Goal: Task Accomplishment & Management: Use online tool/utility

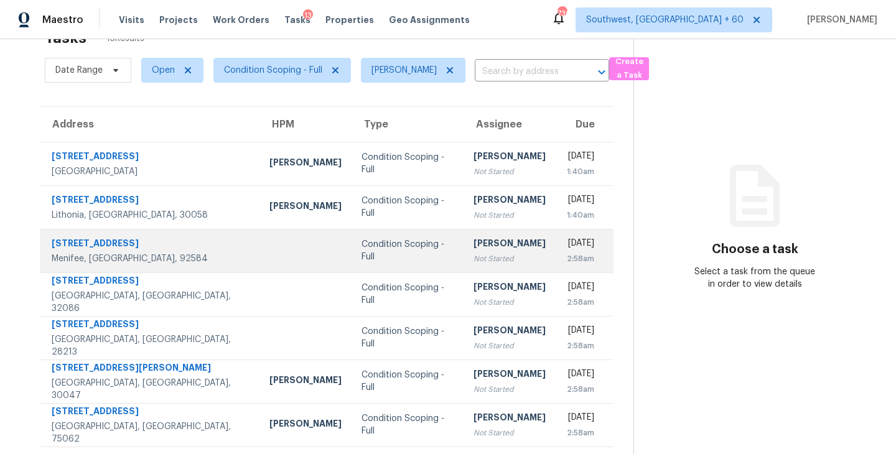
scroll to position [110, 0]
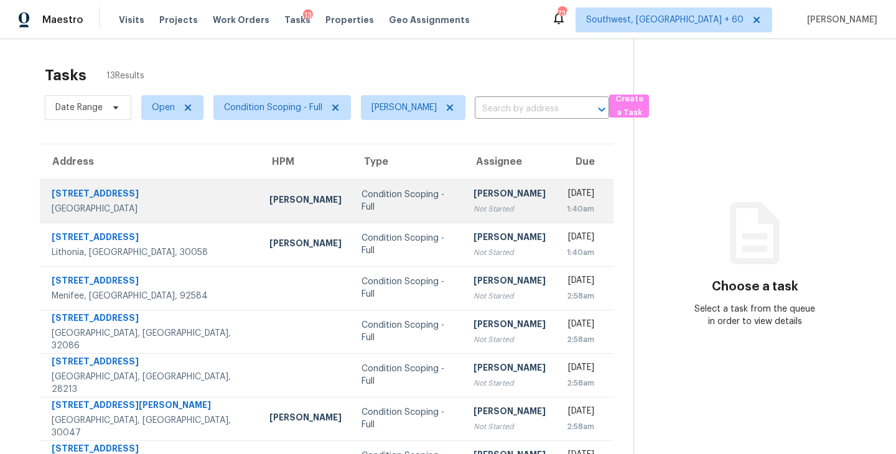
scroll to position [10, 0]
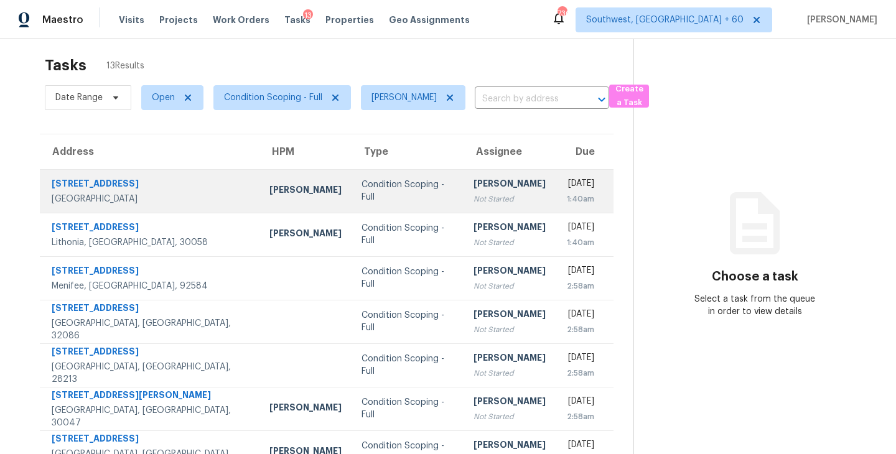
click at [352, 197] on td "Condition Scoping - Full" at bounding box center [408, 191] width 112 height 44
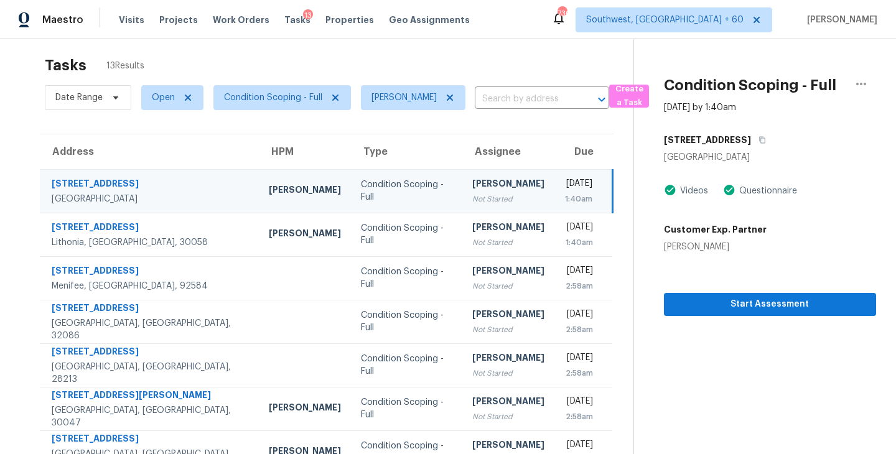
click at [472, 200] on div "Not Started" at bounding box center [508, 199] width 72 height 12
click at [759, 139] on icon "button" at bounding box center [762, 139] width 7 height 7
click at [759, 141] on icon "button" at bounding box center [762, 139] width 7 height 7
click at [754, 309] on span "Start Assessment" at bounding box center [770, 305] width 192 height 16
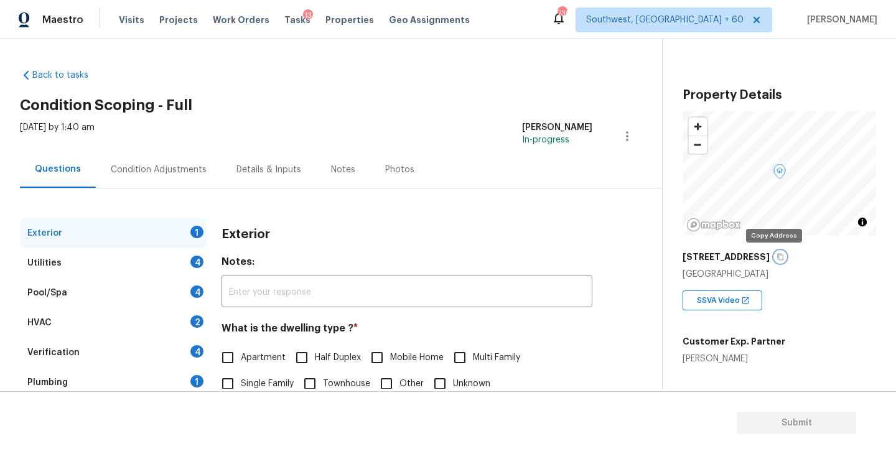
click at [777, 259] on icon "button" at bounding box center [780, 257] width 6 height 7
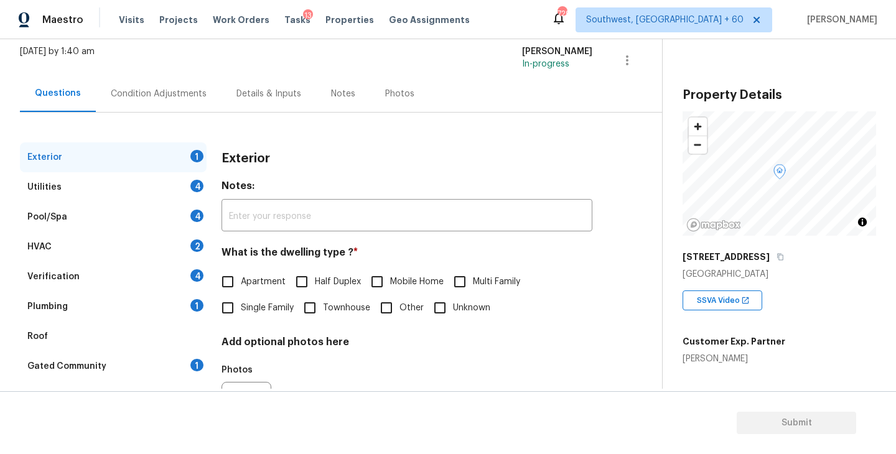
click at [170, 100] on div "Condition Adjustments" at bounding box center [159, 93] width 126 height 37
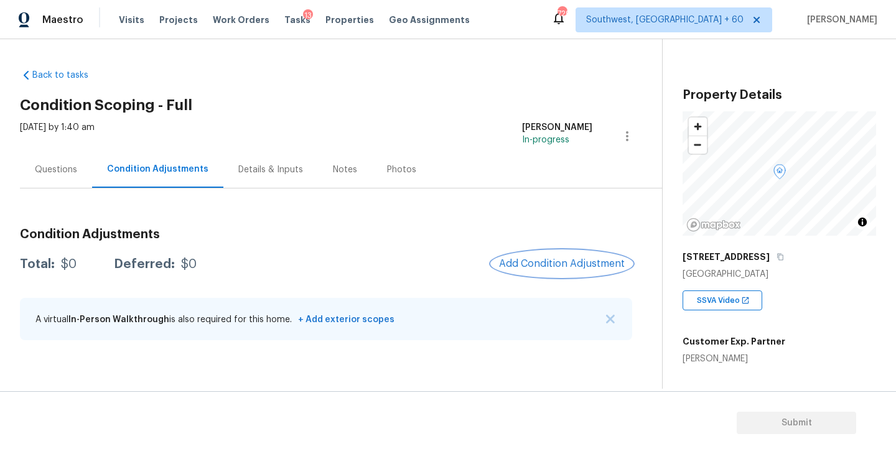
click at [561, 266] on span "Add Condition Adjustment" at bounding box center [562, 263] width 126 height 11
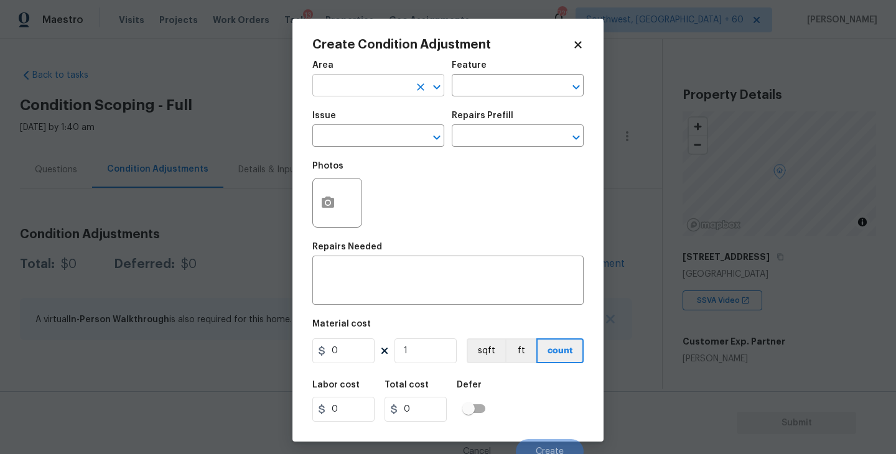
click at [364, 94] on input "text" at bounding box center [360, 86] width 97 height 19
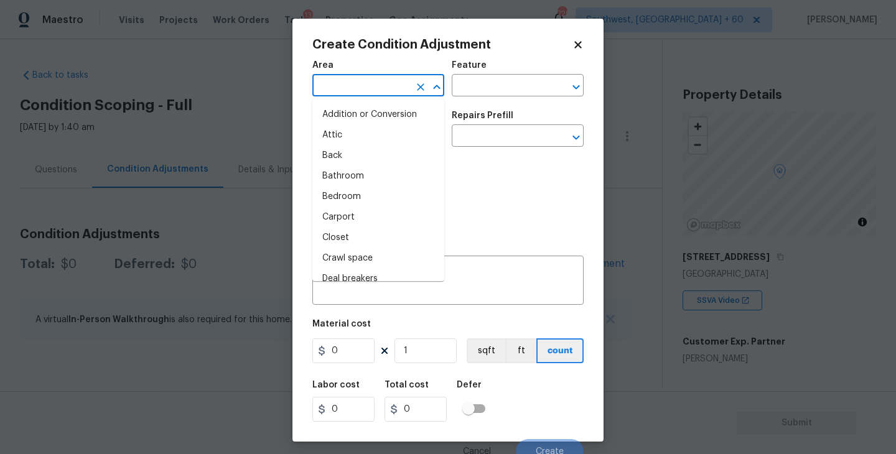
type input "e"
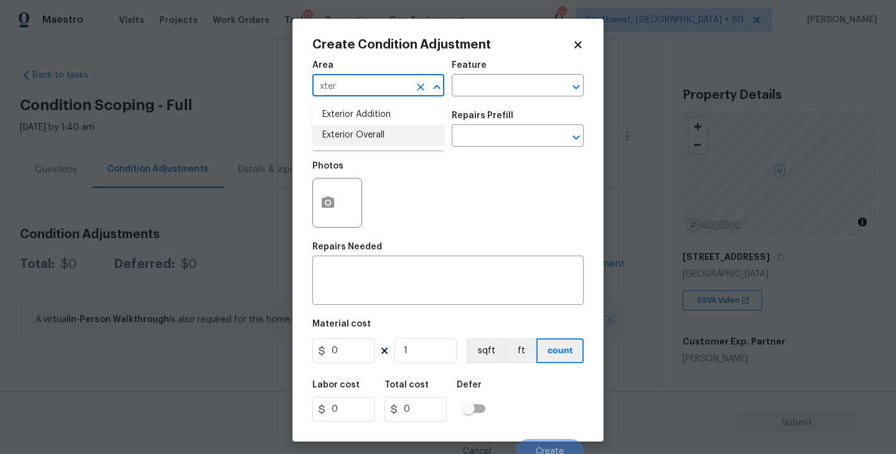
click at [380, 139] on li "Exterior Overall" at bounding box center [378, 135] width 132 height 21
type input "Exterior Overall"
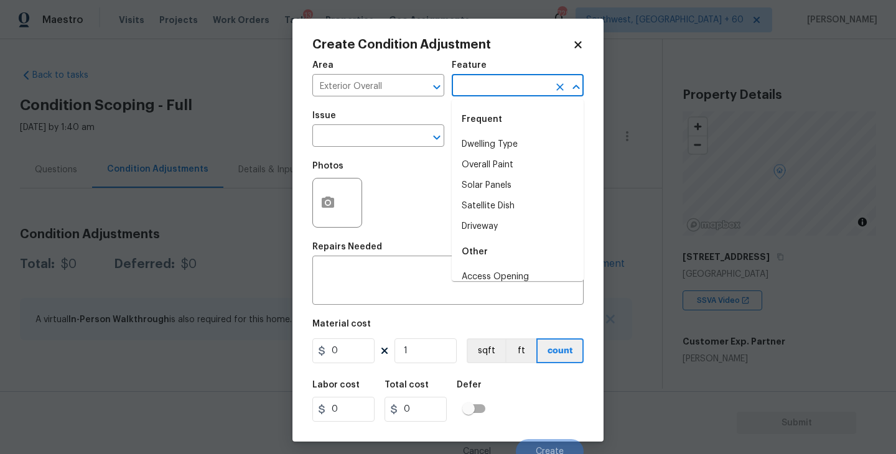
click at [478, 87] on input "text" at bounding box center [500, 86] width 97 height 19
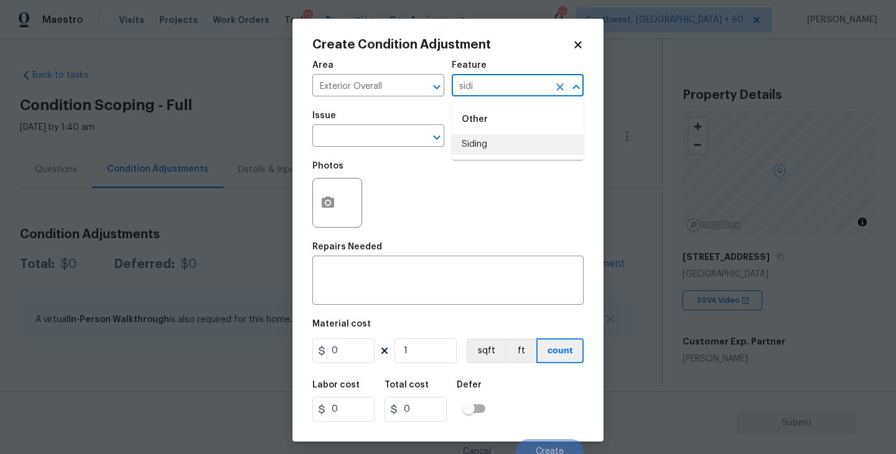
click at [476, 137] on li "Siding" at bounding box center [518, 144] width 132 height 21
type input "Siding"
click at [389, 137] on input "text" at bounding box center [360, 137] width 97 height 19
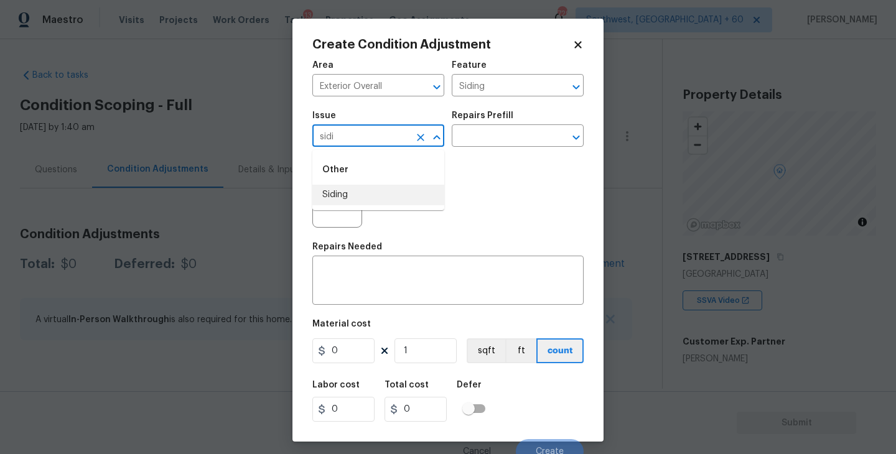
click at [362, 197] on li "Siding" at bounding box center [378, 195] width 132 height 21
type input "Siding"
click at [362, 260] on div "x ​" at bounding box center [447, 282] width 271 height 46
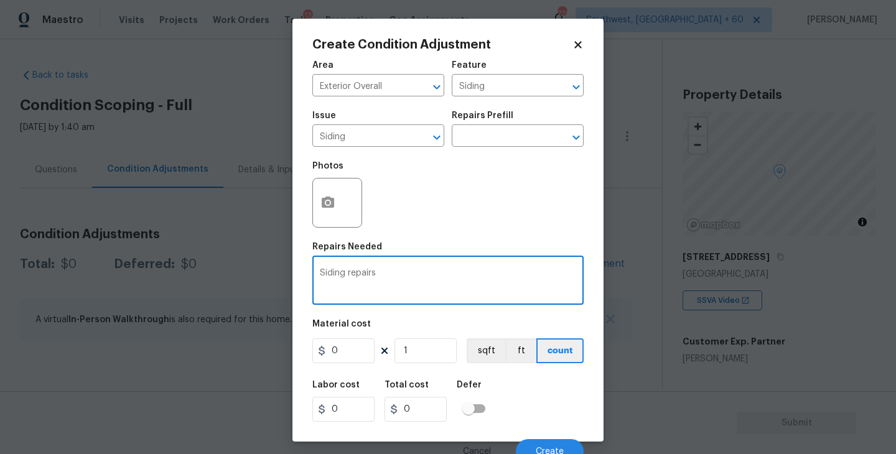
type textarea "Siding repairs"
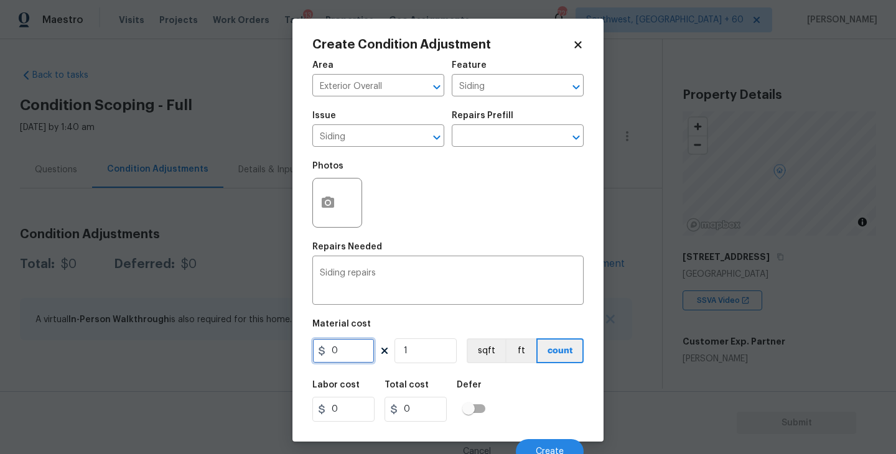
drag, startPoint x: 347, startPoint y: 350, endPoint x: 273, endPoint y: 350, distance: 74.7
click at [278, 350] on div "Create Condition Adjustment Area Exterior Overall ​ Feature Siding ​ Issue Sidi…" at bounding box center [448, 227] width 896 height 454
type input "575"
click at [336, 208] on button "button" at bounding box center [328, 203] width 30 height 49
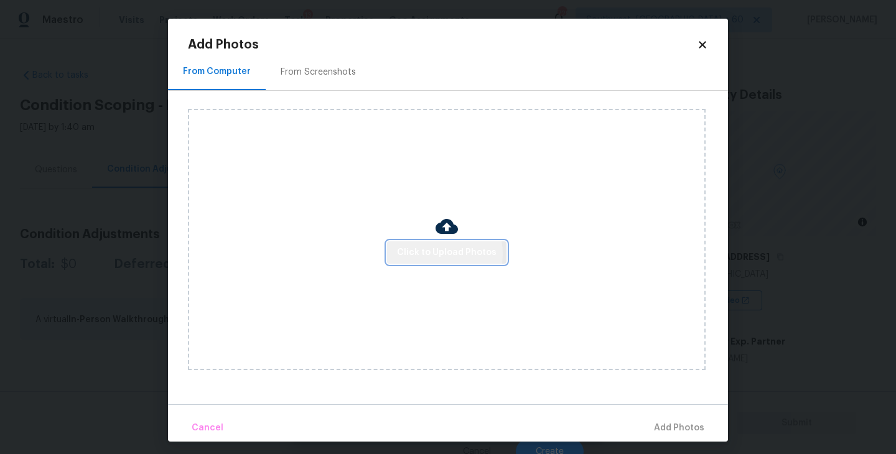
click at [434, 254] on span "Click to Upload Photos" at bounding box center [447, 253] width 100 height 16
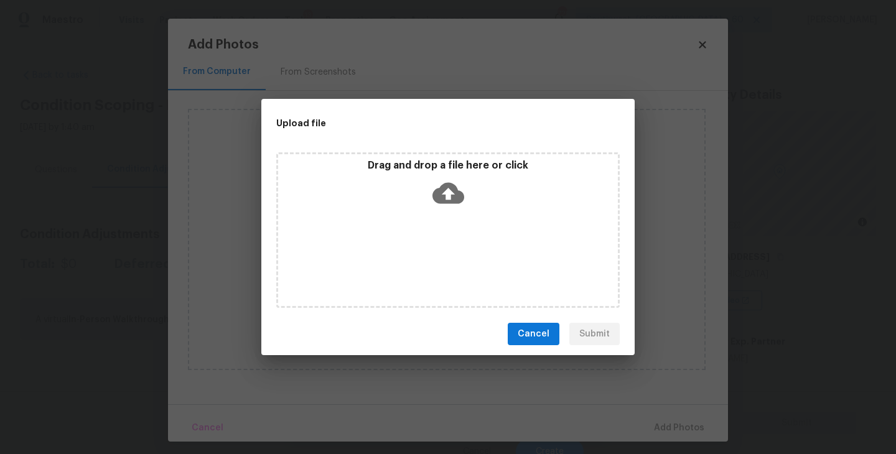
click at [440, 217] on div "Drag and drop a file here or click" at bounding box center [448, 230] width 344 height 156
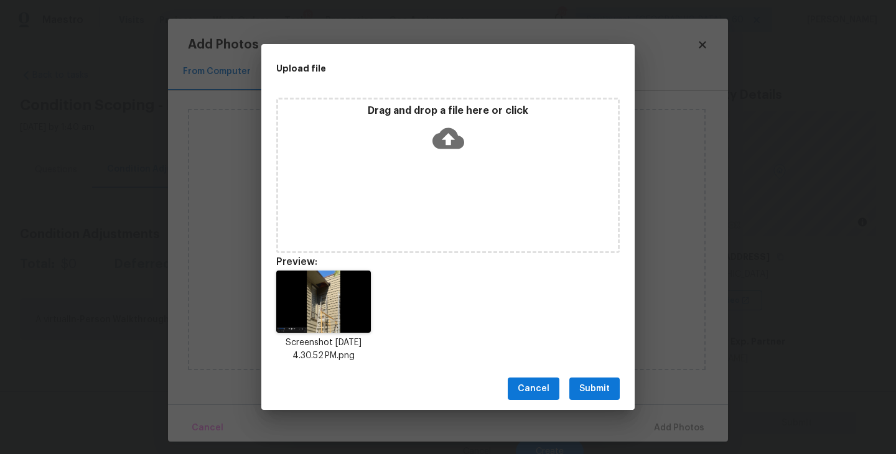
click at [600, 381] on button "Submit" at bounding box center [594, 389] width 50 height 23
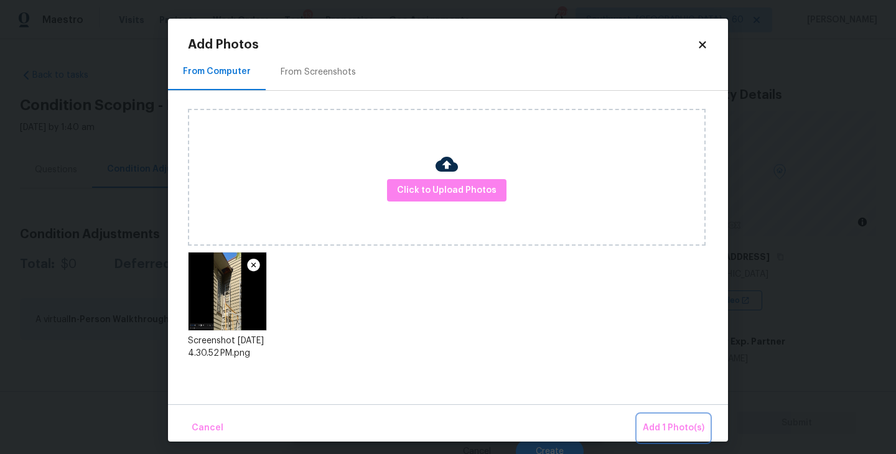
click at [658, 426] on span "Add 1 Photo(s)" at bounding box center [674, 429] width 62 height 16
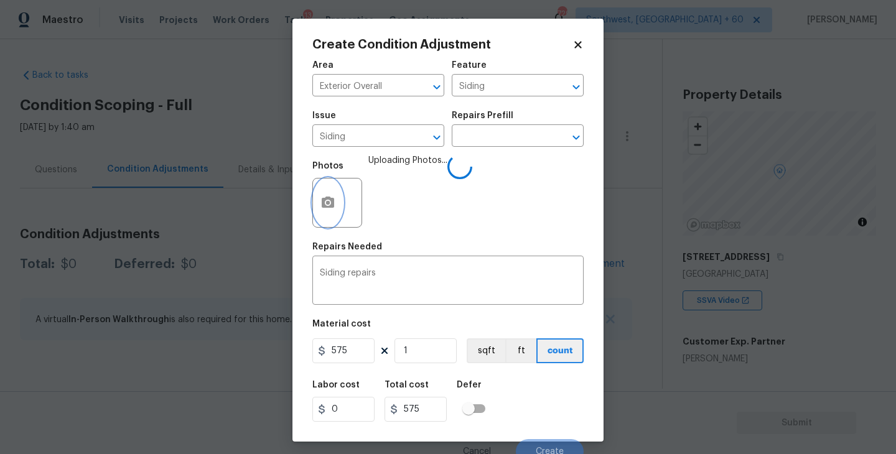
scroll to position [11, 0]
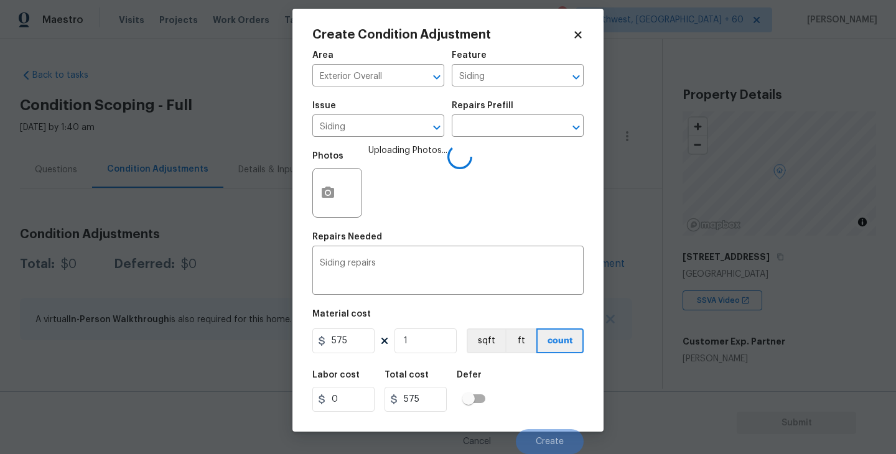
click at [550, 386] on div "Labor cost 0 Total cost 575 Defer" at bounding box center [447, 391] width 271 height 56
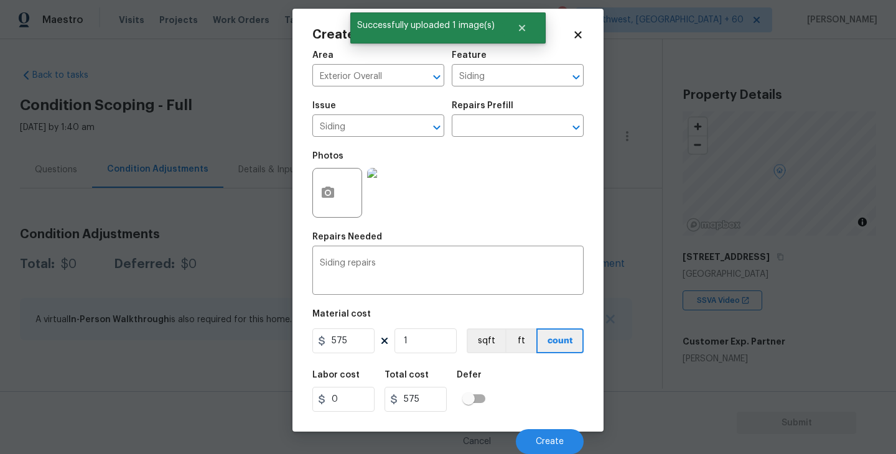
click at [550, 386] on div "Labor cost 0 Total cost 575 Defer" at bounding box center [447, 391] width 271 height 56
click at [554, 436] on button "Create" at bounding box center [550, 441] width 68 height 25
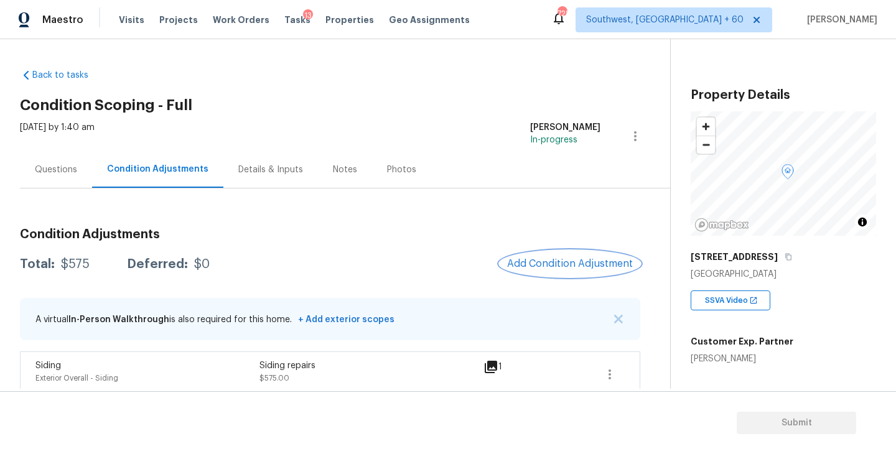
scroll to position [12, 0]
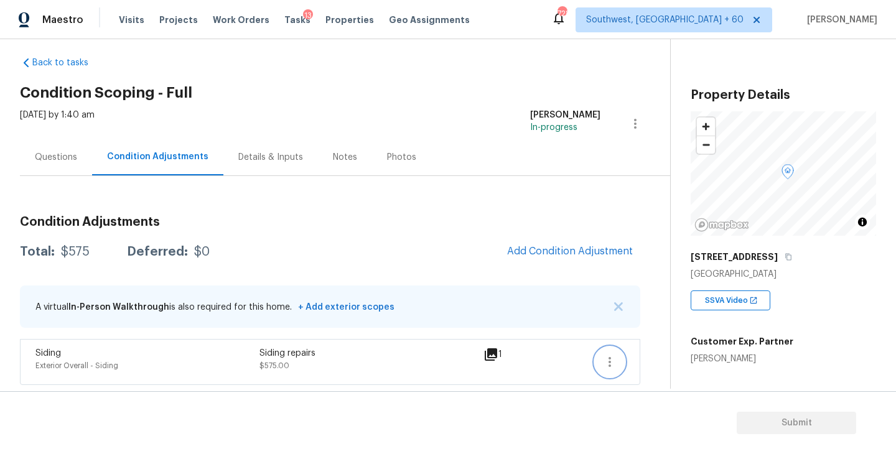
click at [612, 358] on icon "button" at bounding box center [609, 362] width 15 height 15
click at [639, 357] on div "Edit" at bounding box center [680, 359] width 97 height 12
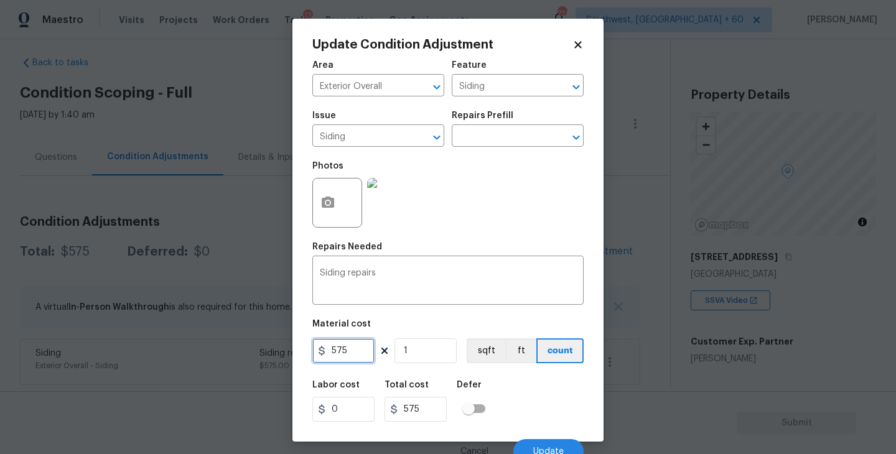
drag, startPoint x: 353, startPoint y: 353, endPoint x: 223, endPoint y: 353, distance: 129.4
click at [223, 353] on div "Update Condition Adjustment Area Exterior Overall ​ Feature Siding ​ Issue Sidi…" at bounding box center [448, 227] width 896 height 454
type input "750"
click at [327, 207] on icon "button" at bounding box center [328, 202] width 12 height 11
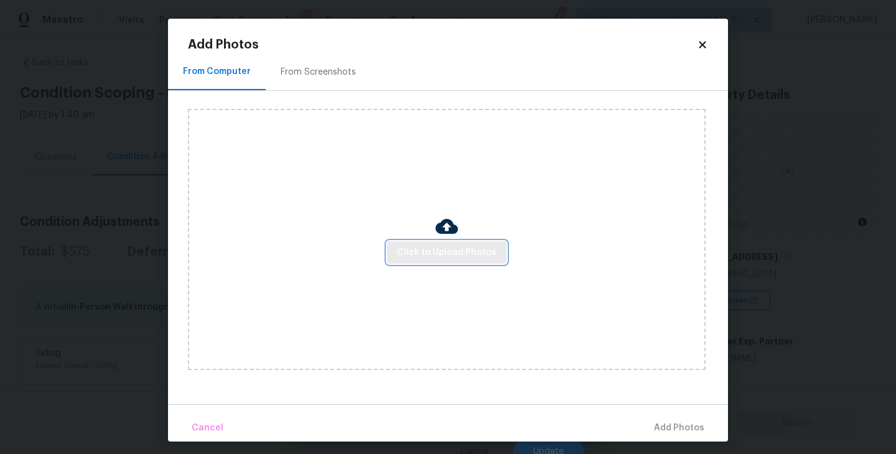
click at [429, 248] on span "Click to Upload Photos" at bounding box center [447, 253] width 100 height 16
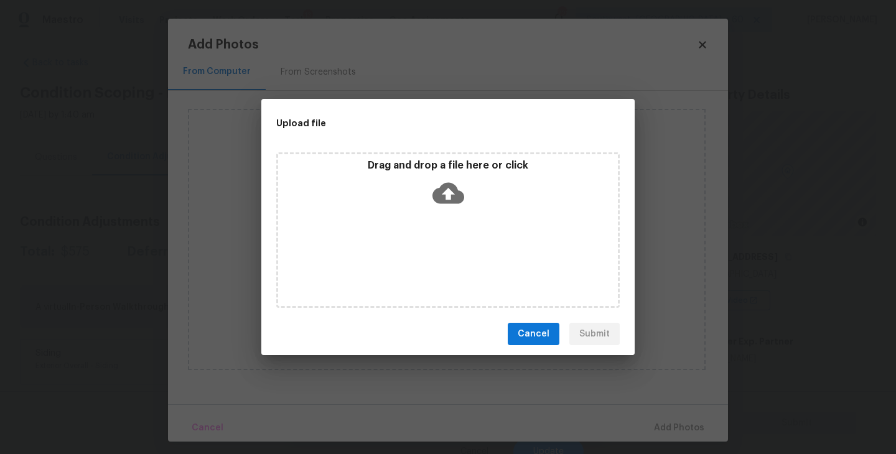
click at [451, 200] on icon at bounding box center [449, 193] width 32 height 21
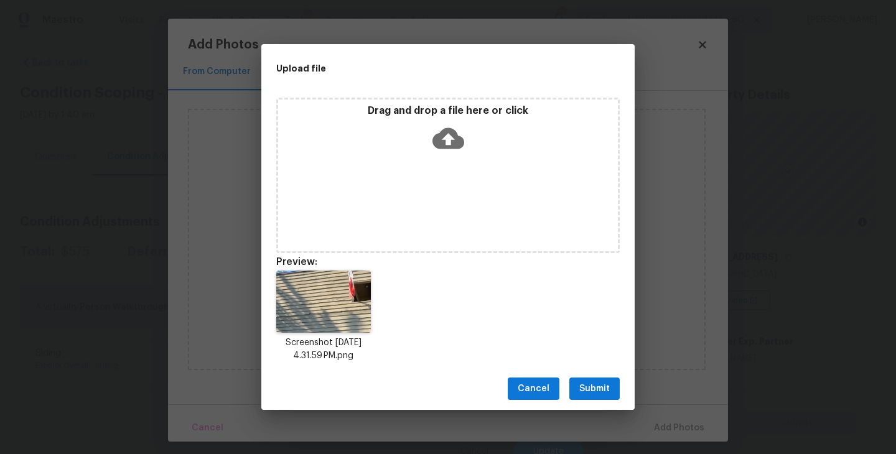
click at [596, 395] on span "Submit" at bounding box center [594, 389] width 30 height 16
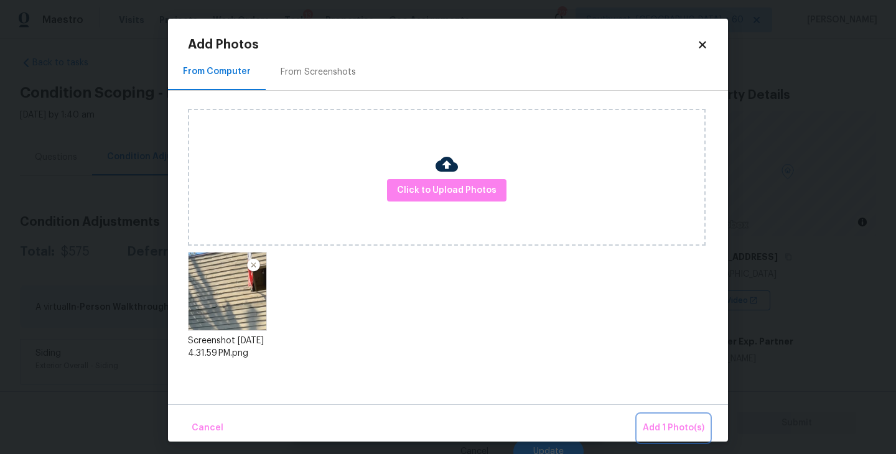
click at [660, 426] on span "Add 1 Photo(s)" at bounding box center [674, 429] width 62 height 16
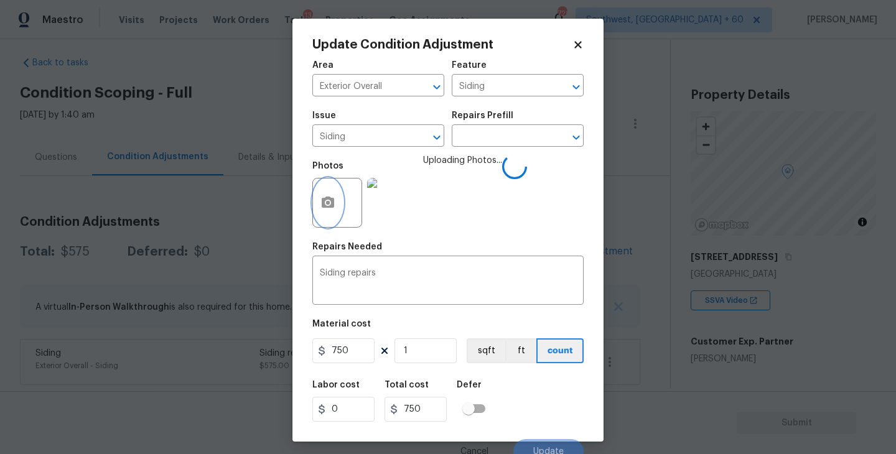
scroll to position [11, 0]
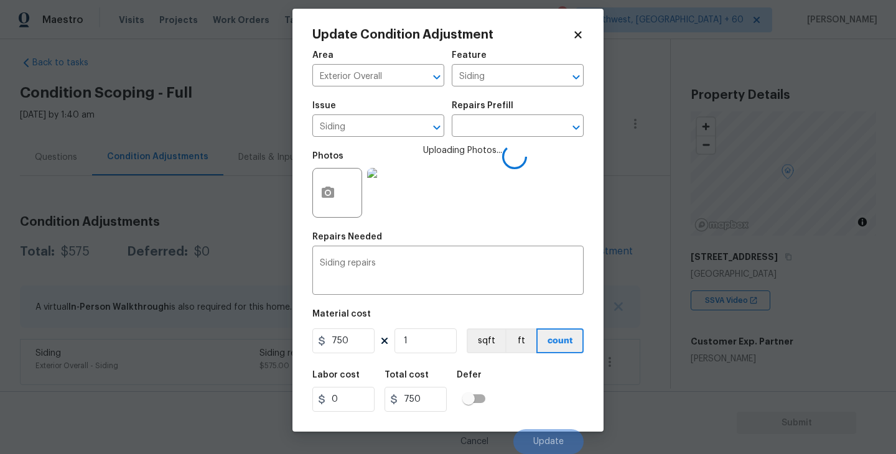
click at [558, 393] on div "Labor cost 0 Total cost 750 Defer" at bounding box center [447, 391] width 271 height 56
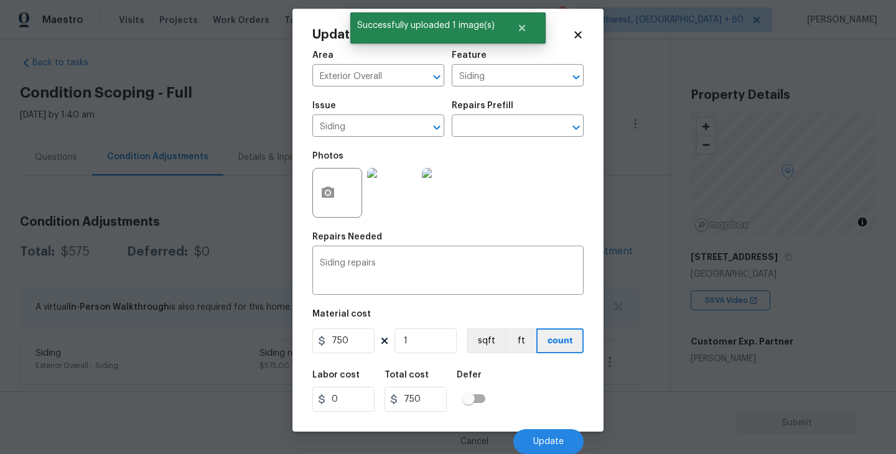
click at [555, 386] on div "Labor cost 0 Total cost 750 Defer" at bounding box center [447, 391] width 271 height 56
click at [549, 429] on button "Update" at bounding box center [548, 441] width 70 height 25
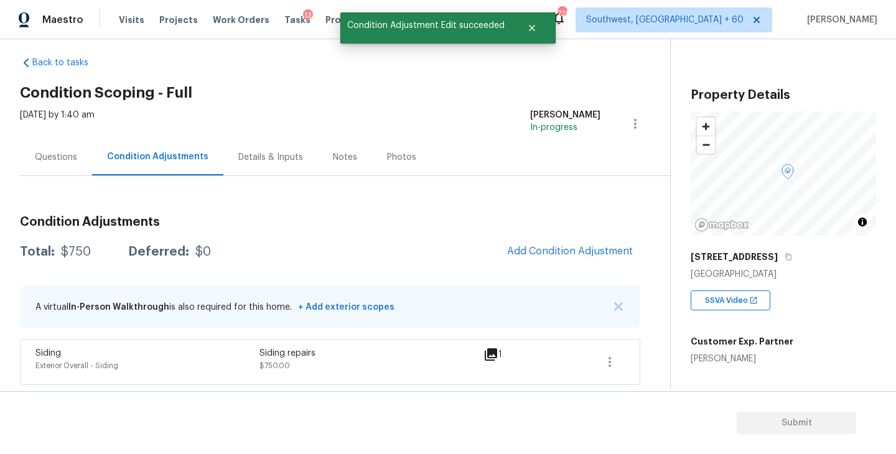
scroll to position [0, 0]
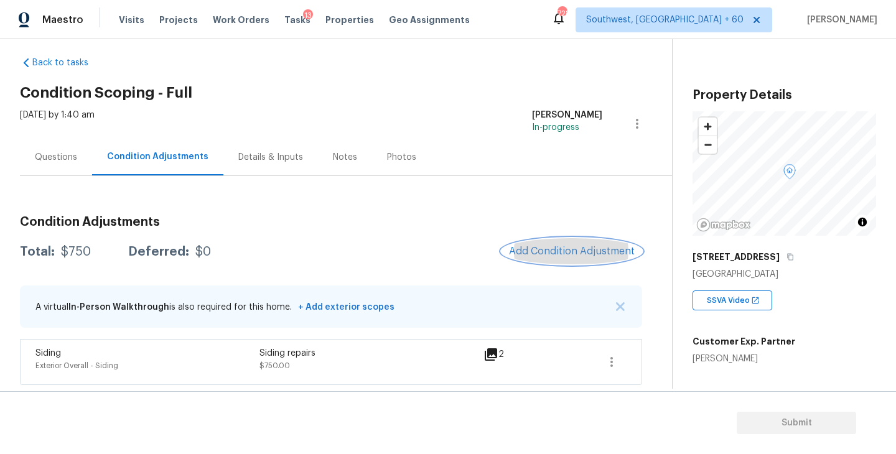
click at [548, 250] on span "Add Condition Adjustment" at bounding box center [572, 251] width 126 height 11
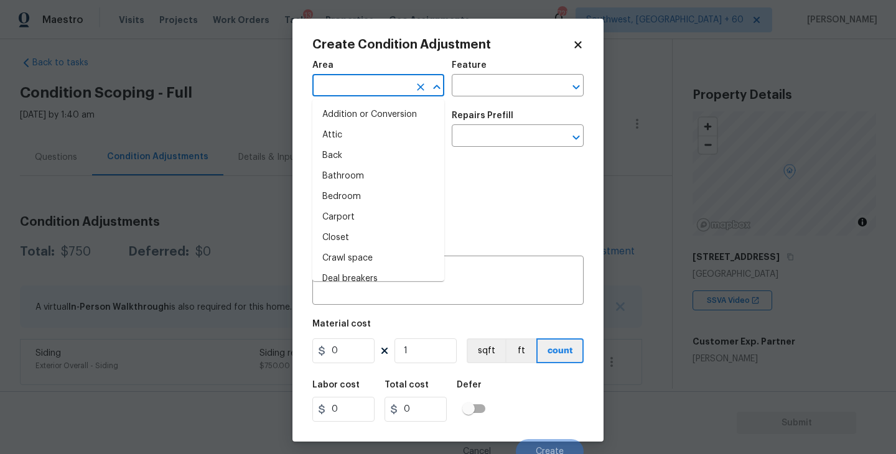
click at [344, 87] on input "text" at bounding box center [360, 86] width 97 height 19
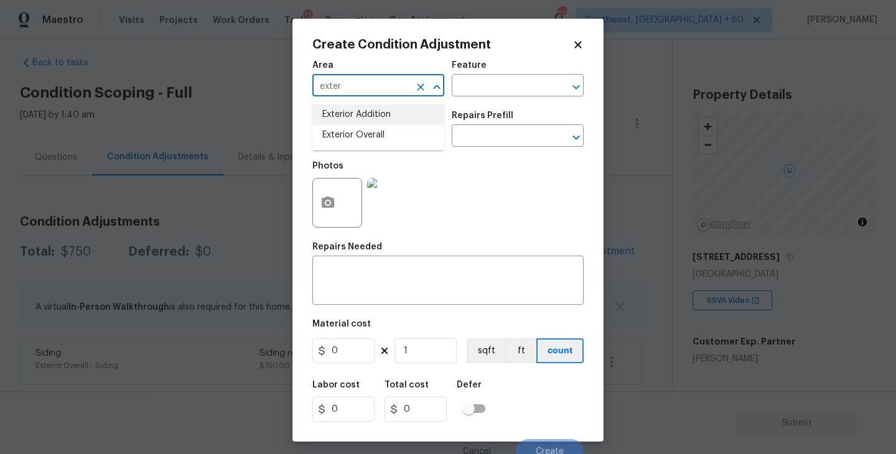
click at [361, 143] on li "Exterior Overall" at bounding box center [378, 135] width 132 height 21
type input "Exterior Overall"
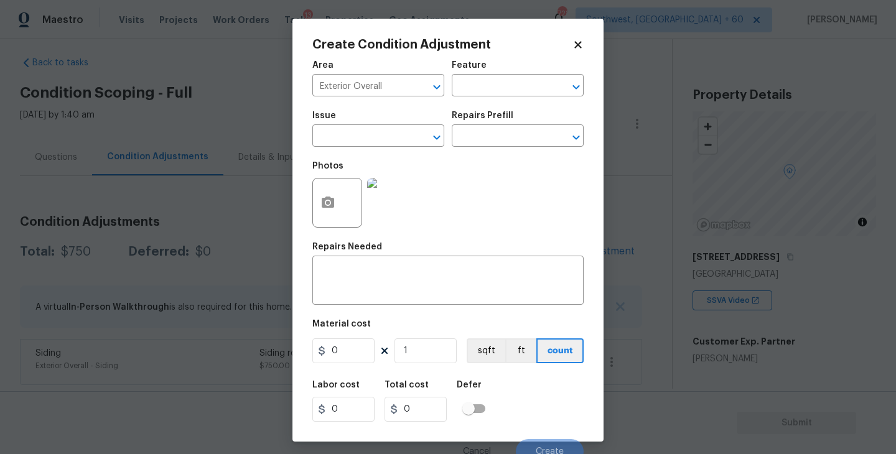
click at [447, 85] on div "Area Exterior Overall ​ Feature ​" at bounding box center [447, 79] width 271 height 50
click at [474, 90] on input "text" at bounding box center [500, 86] width 97 height 19
click at [475, 146] on li "Driveway" at bounding box center [518, 144] width 132 height 21
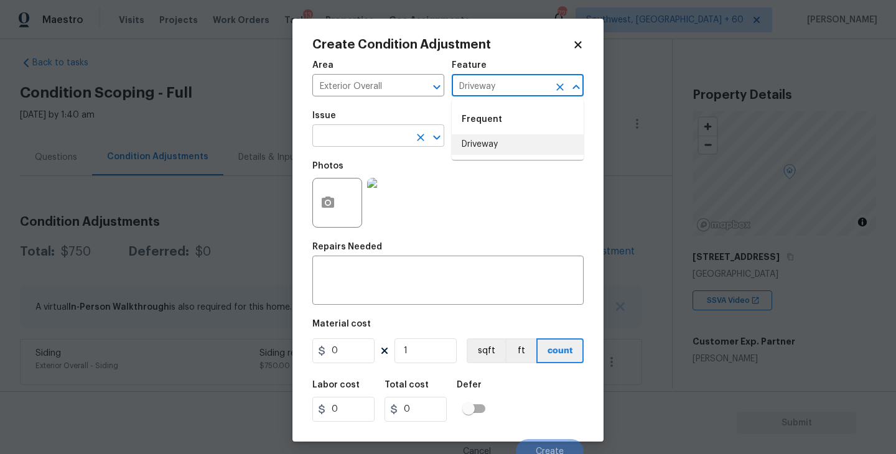
type input "Driveway"
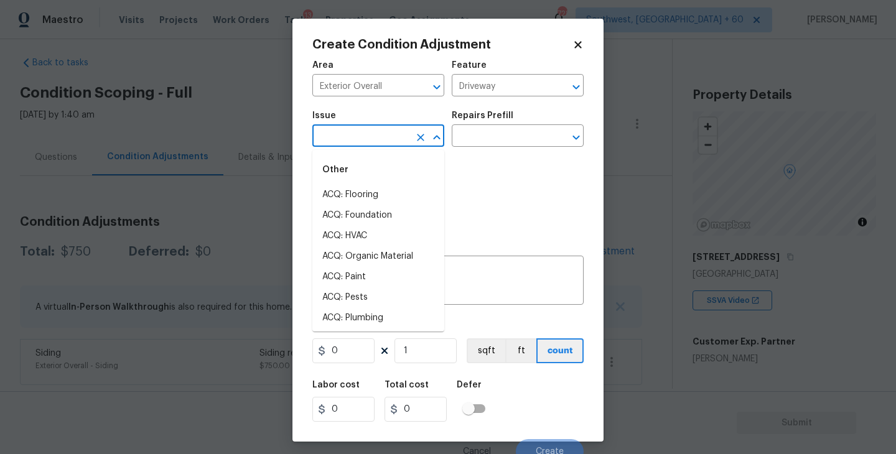
click at [380, 146] on input "text" at bounding box center [360, 137] width 97 height 19
click at [380, 235] on li "Concrete Repair" at bounding box center [378, 236] width 132 height 21
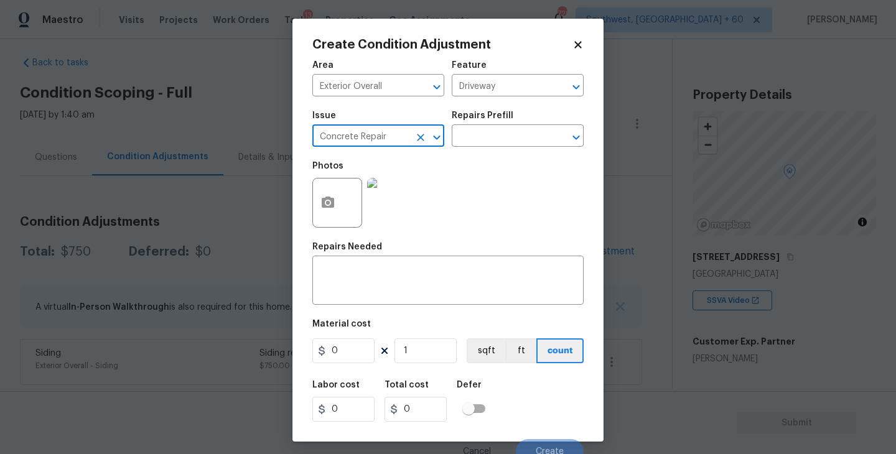
type input "Concrete Repair"
click at [485, 154] on div "Photos" at bounding box center [447, 194] width 271 height 81
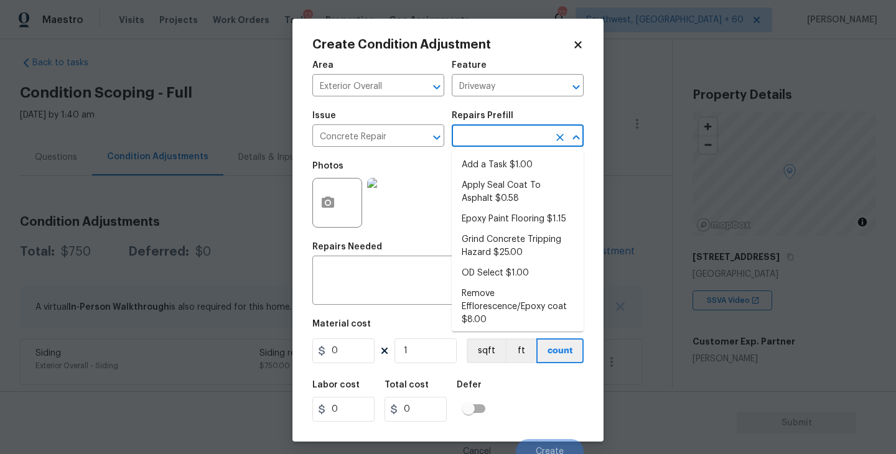
click at [512, 143] on input "text" at bounding box center [500, 137] width 97 height 19
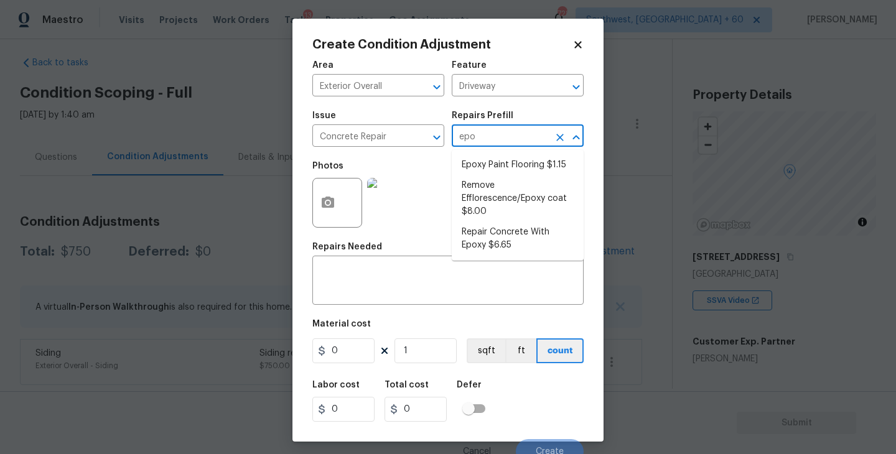
type input "epox"
click at [509, 235] on li "Repair Concrete With Epoxy $6.65" at bounding box center [518, 239] width 132 height 34
type input "Flatwork"
type textarea "Prep and clean the crack in the concrete thoroughly. Apply/inject a concrete ad…"
type input "6.65"
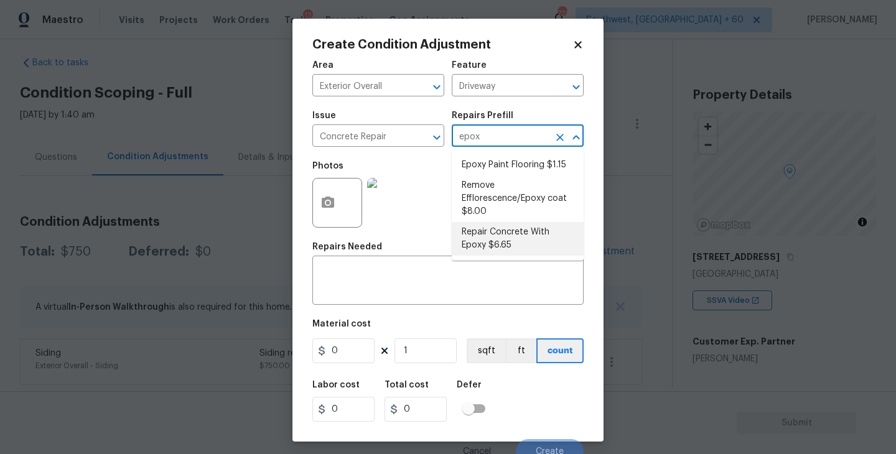
type input "6.65"
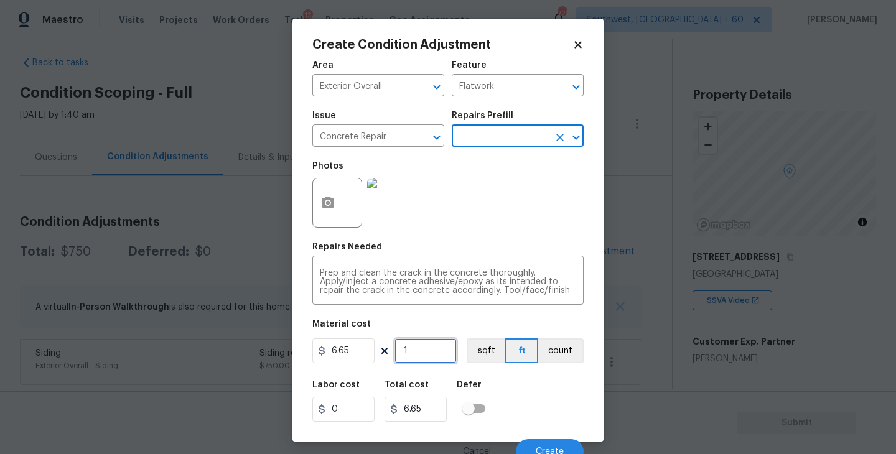
click at [440, 348] on input "1" at bounding box center [426, 351] width 62 height 25
type input "0"
type input "5"
type input "33.25"
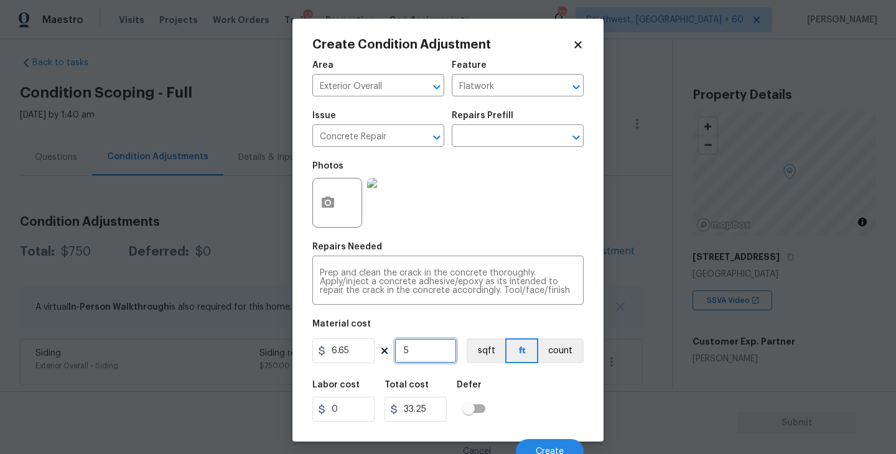
type input "55"
type input "365.75"
type input "55"
click at [325, 186] on button "button" at bounding box center [328, 203] width 30 height 49
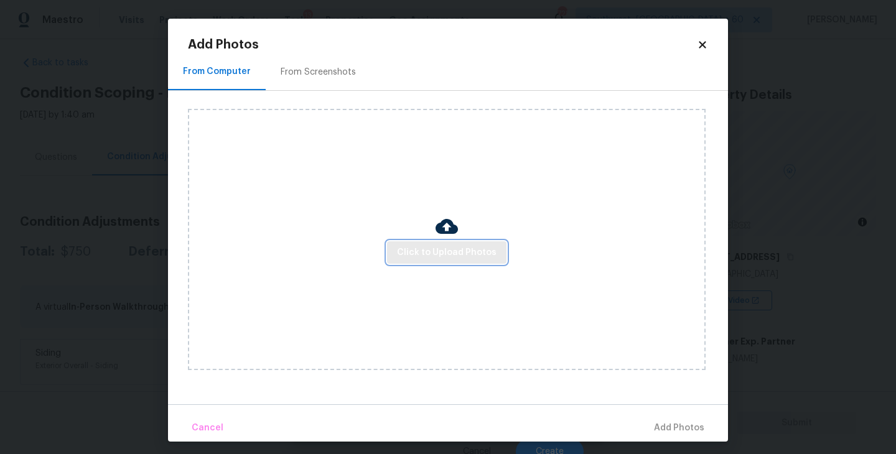
click at [480, 255] on span "Click to Upload Photos" at bounding box center [447, 253] width 100 height 16
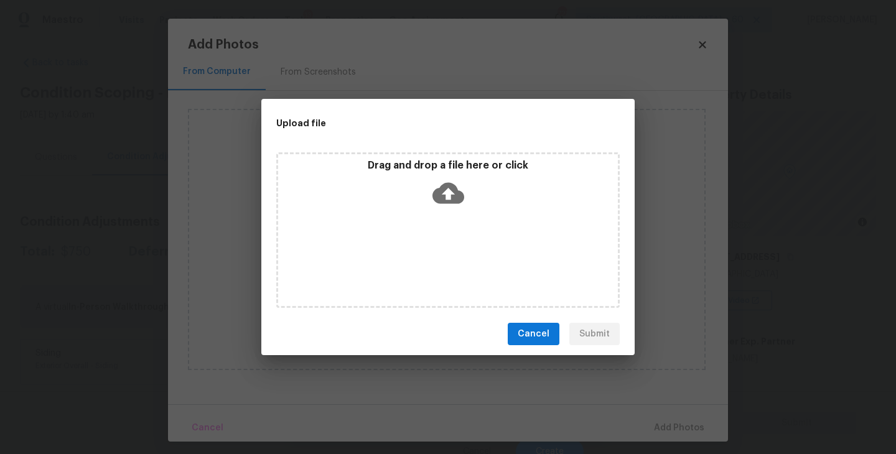
click at [454, 204] on icon at bounding box center [449, 193] width 32 height 32
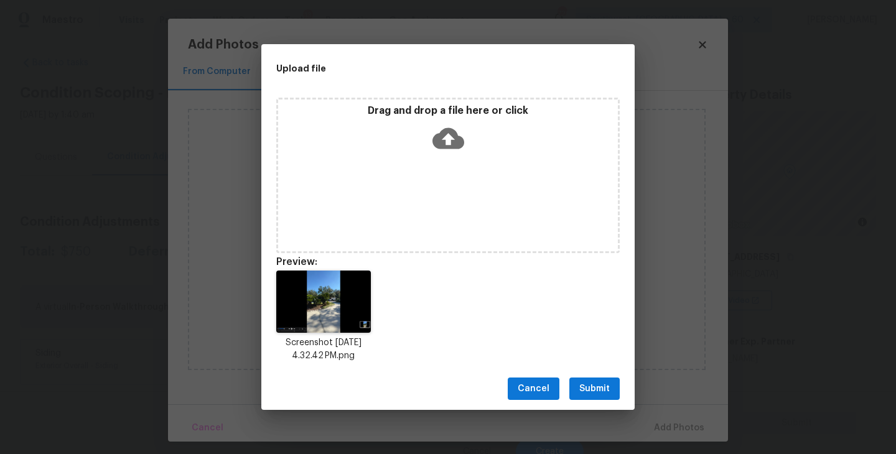
click at [590, 384] on span "Submit" at bounding box center [594, 389] width 30 height 16
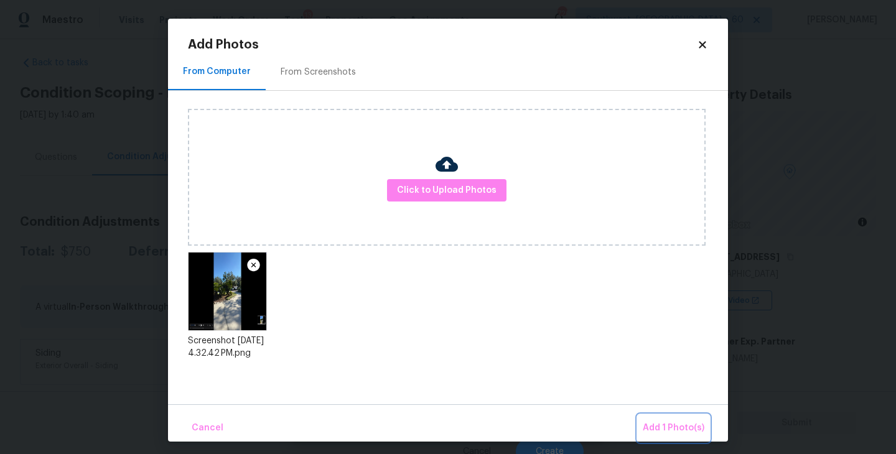
click at [662, 418] on button "Add 1 Photo(s)" at bounding box center [674, 428] width 72 height 27
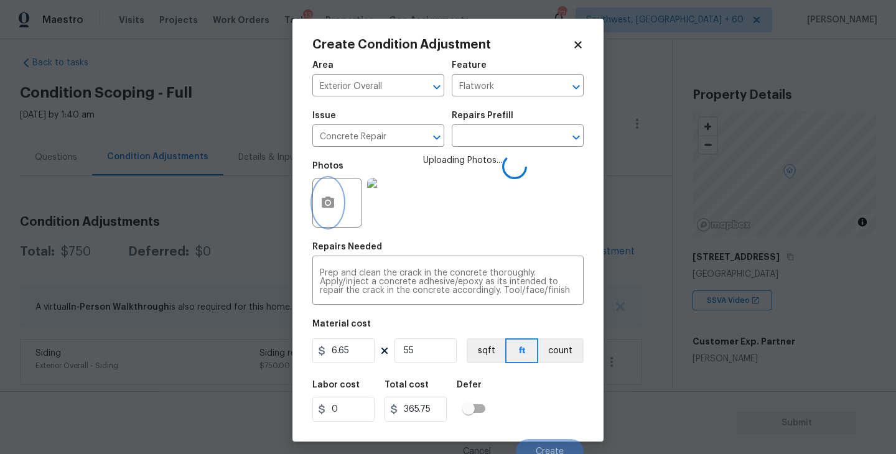
scroll to position [11, 0]
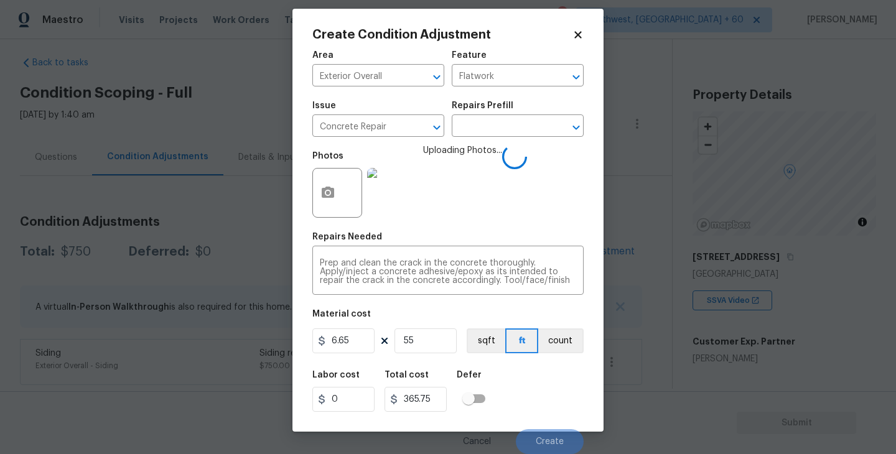
click at [565, 389] on div "Labor cost 0 Total cost 365.75 Defer" at bounding box center [447, 391] width 271 height 56
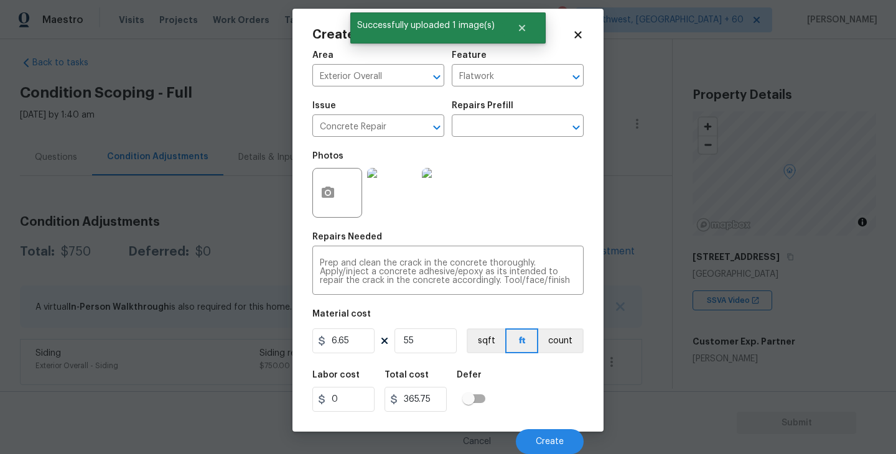
click at [563, 388] on div "Labor cost 0 Total cost 365.75 Defer" at bounding box center [447, 391] width 271 height 56
click at [556, 437] on span "Create" at bounding box center [550, 441] width 28 height 9
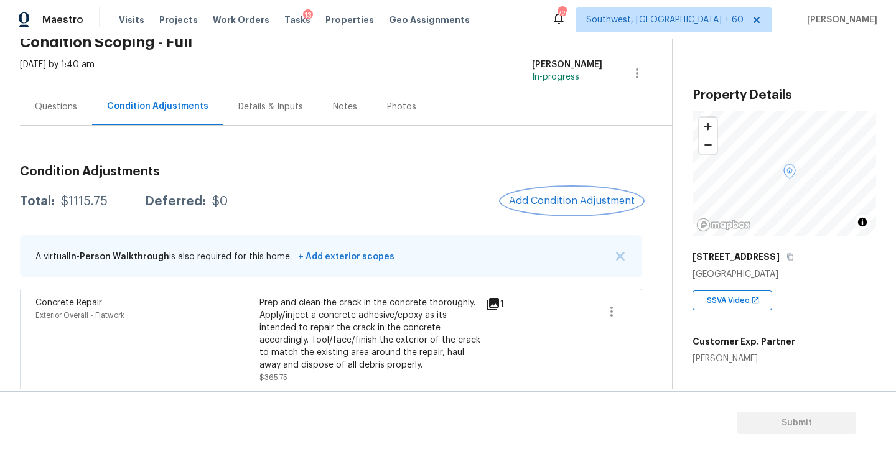
scroll to position [91, 0]
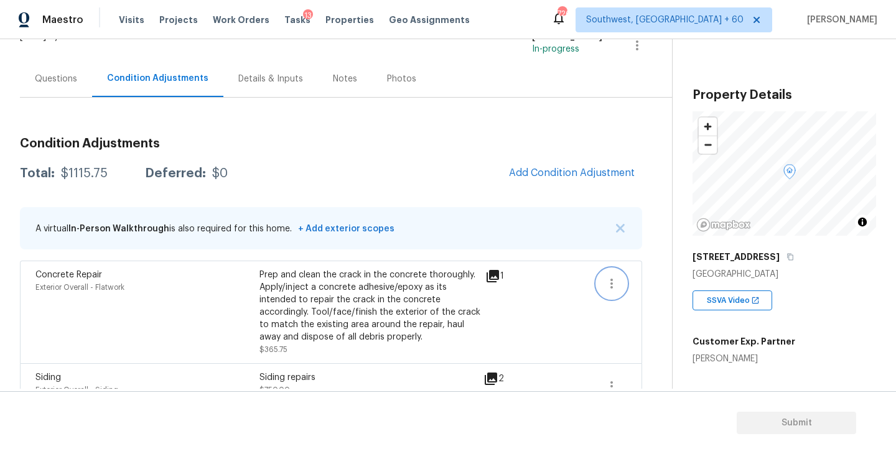
click at [606, 281] on icon "button" at bounding box center [611, 283] width 15 height 15
click at [650, 279] on div "Edit" at bounding box center [682, 281] width 97 height 12
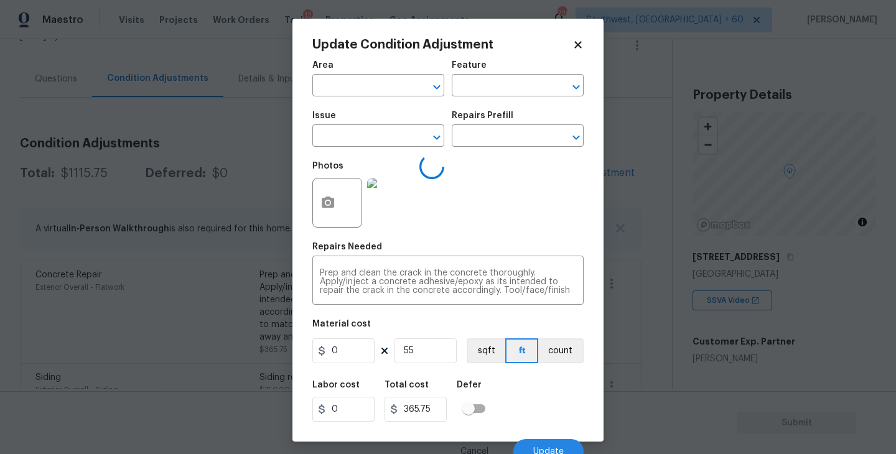
type input "Exterior Overall"
type input "Flatwork"
type input "Concrete Repair"
type input "6.65"
click at [348, 207] on div at bounding box center [337, 203] width 50 height 50
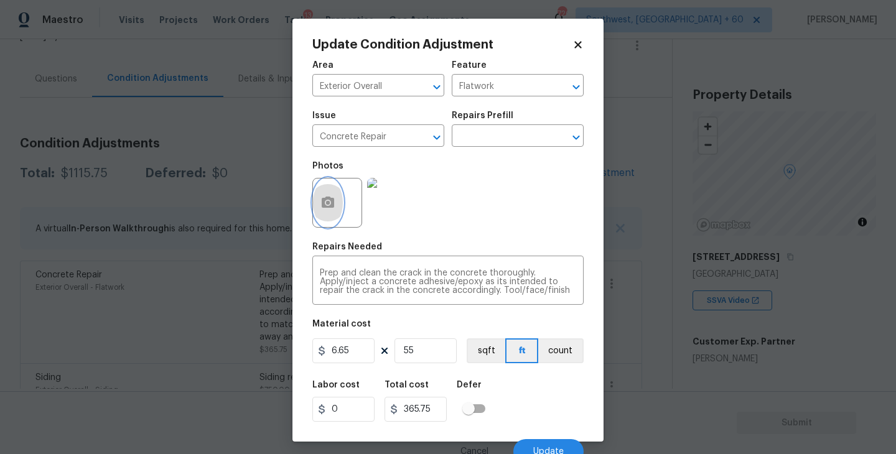
click at [328, 207] on icon "button" at bounding box center [328, 202] width 12 height 11
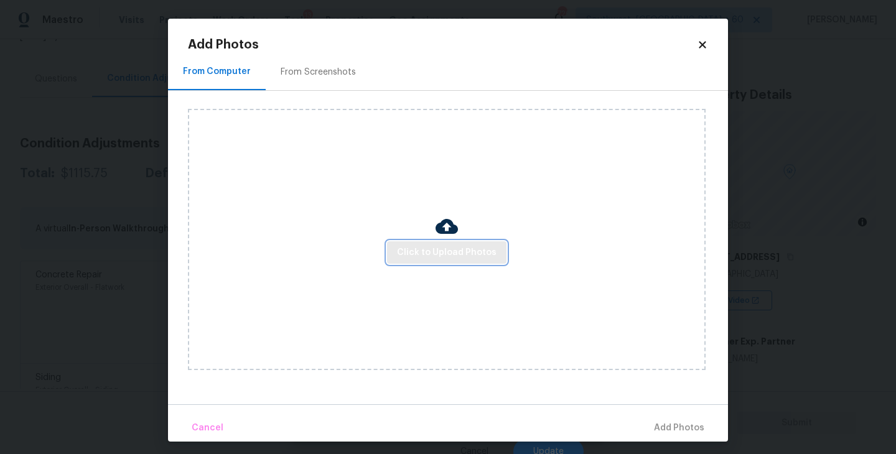
click at [452, 244] on button "Click to Upload Photos" at bounding box center [446, 252] width 119 height 23
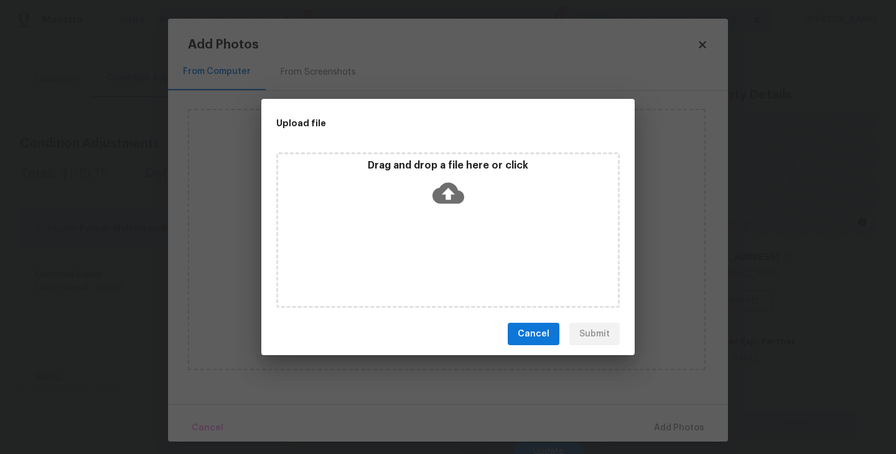
click at [454, 214] on div "Drag and drop a file here or click" at bounding box center [448, 230] width 344 height 156
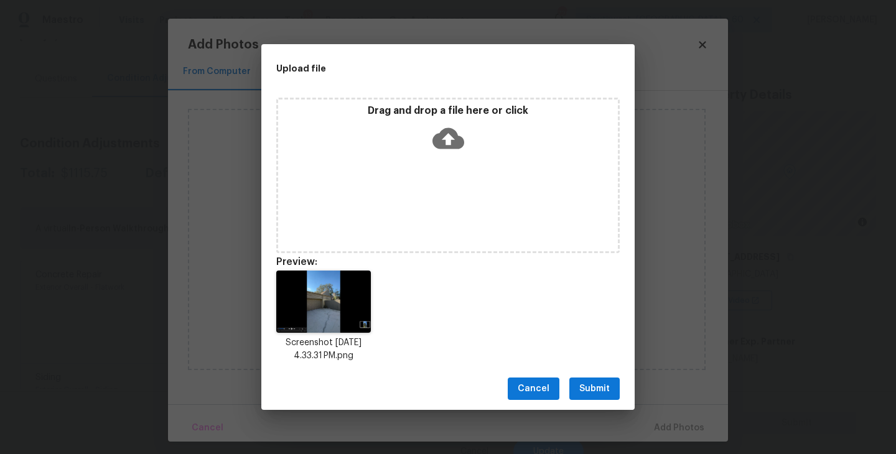
click at [597, 388] on span "Submit" at bounding box center [594, 389] width 30 height 16
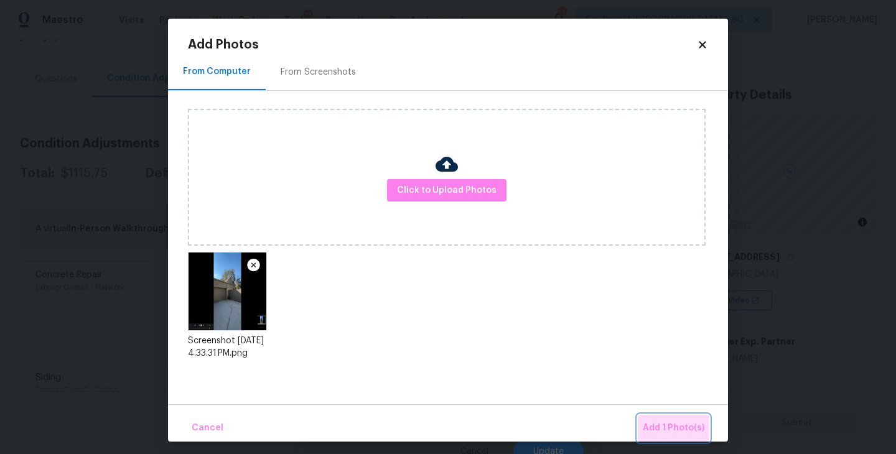
click at [671, 421] on span "Add 1 Photo(s)" at bounding box center [674, 429] width 62 height 16
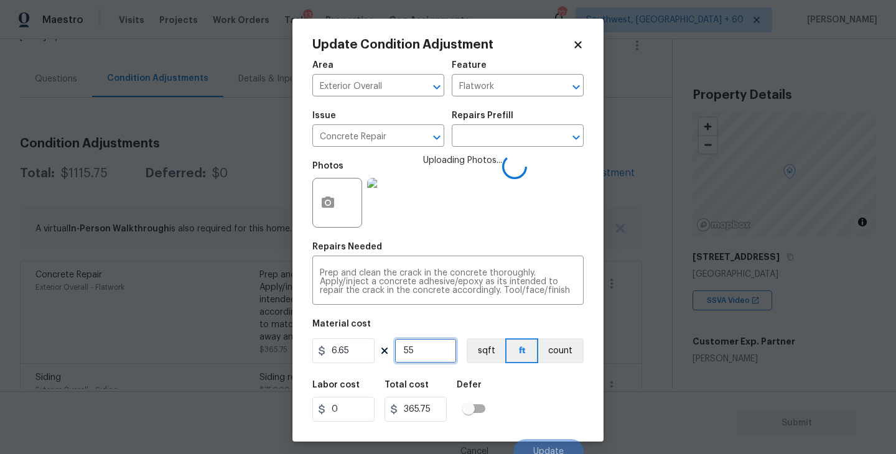
drag, startPoint x: 431, startPoint y: 351, endPoint x: 347, endPoint y: 351, distance: 84.6
click at [347, 351] on div "6.65 55 sqft ft count" at bounding box center [447, 351] width 271 height 25
type input "8"
type input "53.2"
type input "80"
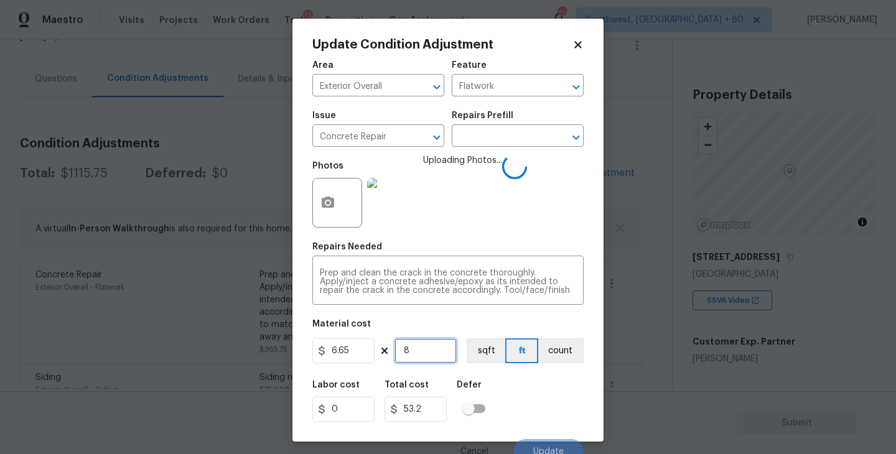
type input "532"
type input "8"
type input "53.2"
type input "0"
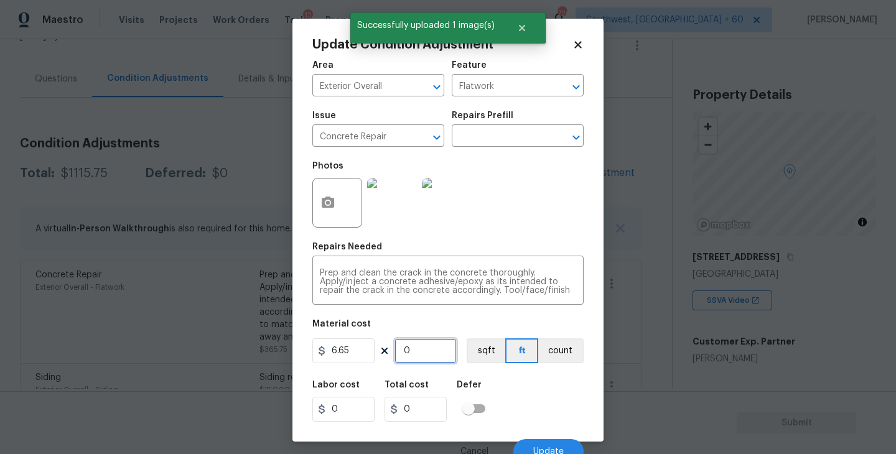
type input "1"
type input "6.65"
type input "10"
type input "66.5"
type input "100"
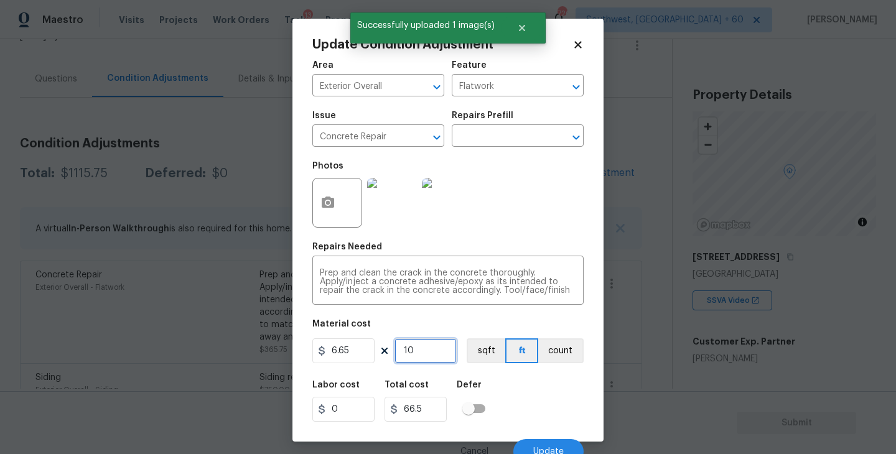
type input "665"
type input "10"
type input "66.5"
type input "1"
type input "6.65"
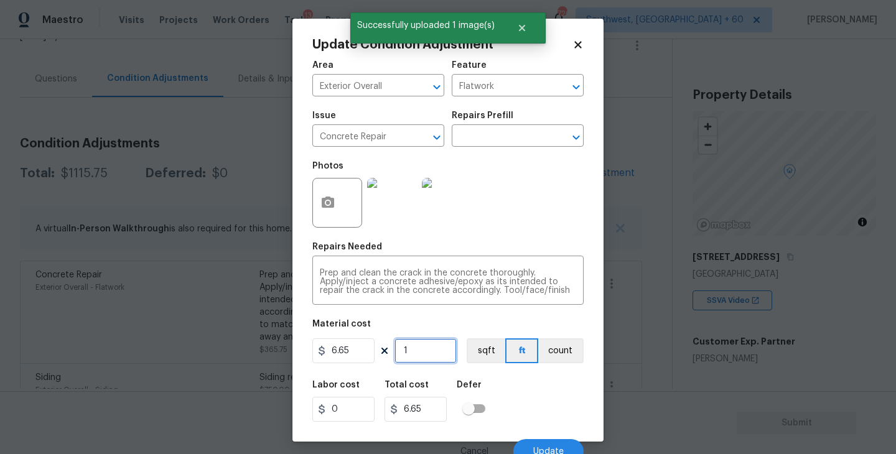
type input "0"
type input "1"
type input "6.65"
type input "15"
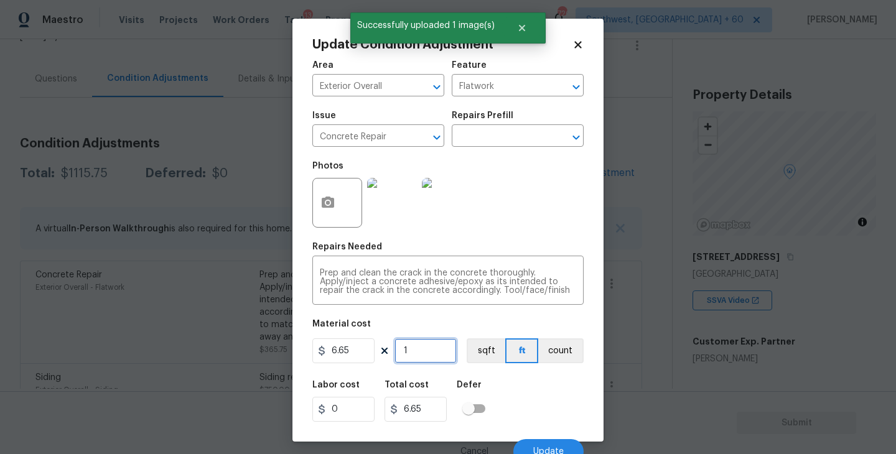
type input "99.75"
type input "150"
type input "997.5"
type input "15"
type input "99.75"
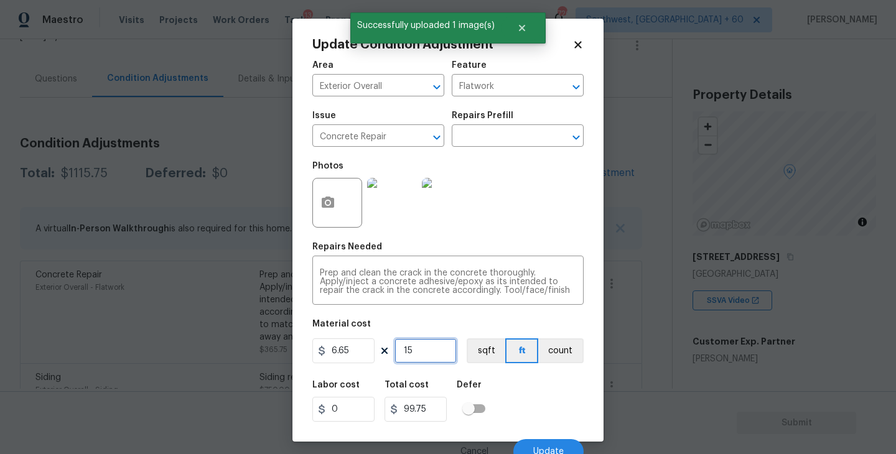
type input "1"
type input "6.65"
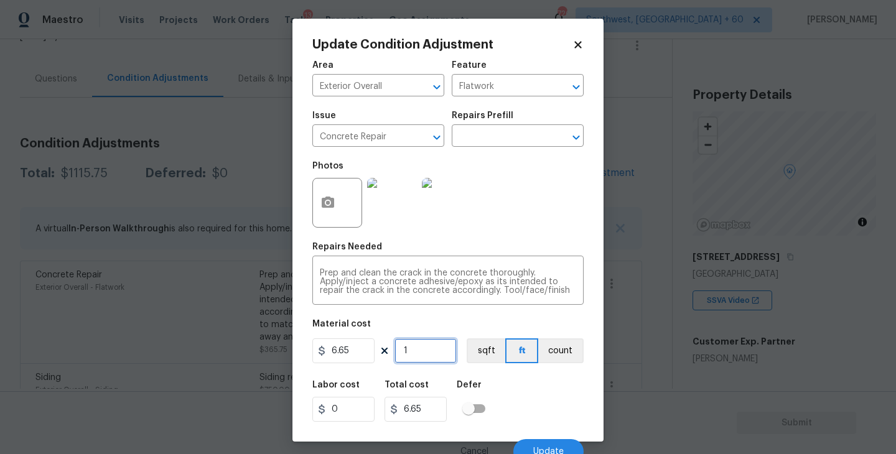
type input "12"
type input "79.8"
type input "120"
type input "798"
type input "12"
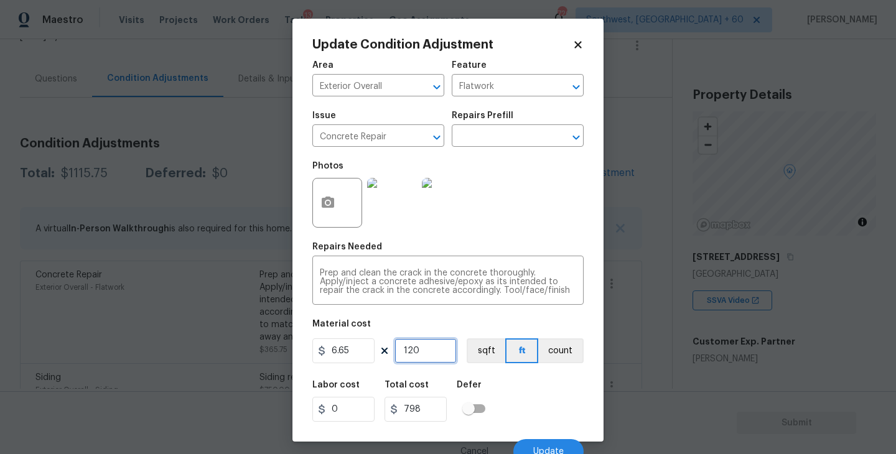
type input "79.8"
type input "1"
type input "6.65"
type input "10"
type input "66.5"
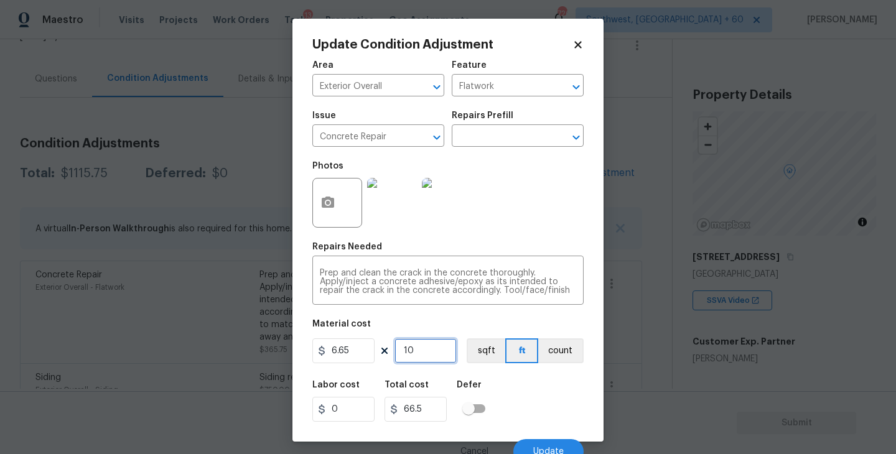
type input "100"
type input "665"
type input "100"
click at [572, 404] on div "Labor cost 0 Total cost 665 Defer" at bounding box center [447, 401] width 271 height 56
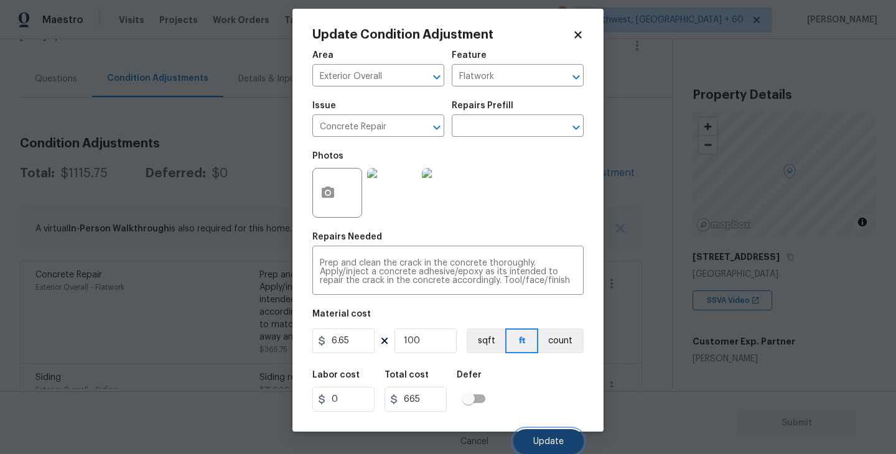
click at [551, 438] on span "Update" at bounding box center [548, 441] width 30 height 9
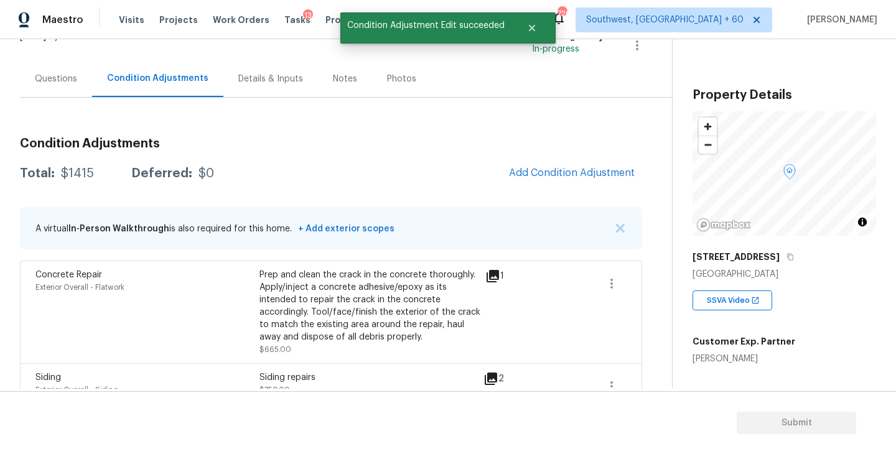
scroll to position [0, 0]
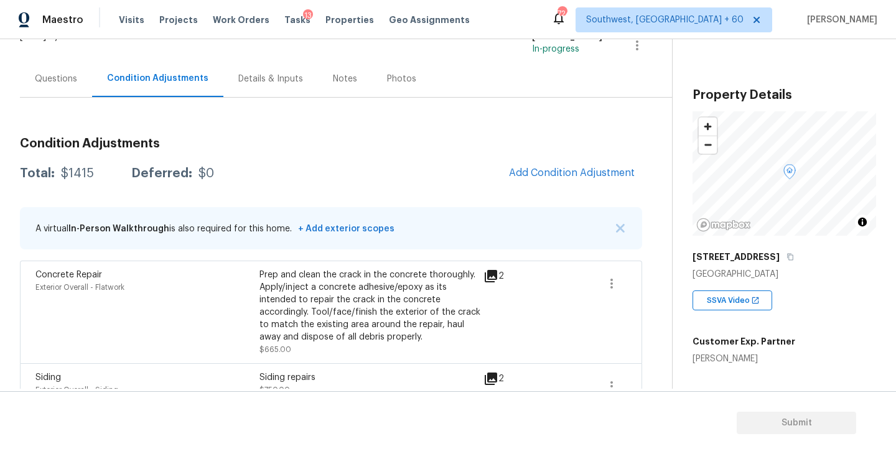
click at [52, 88] on div "Questions" at bounding box center [56, 78] width 72 height 37
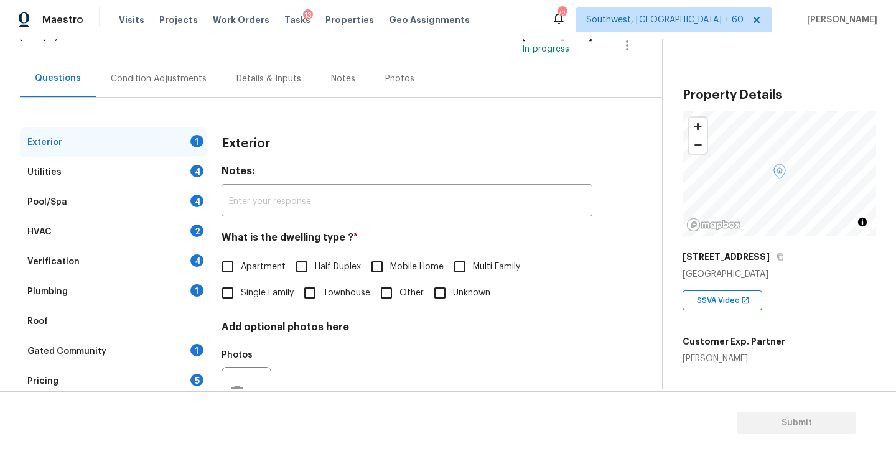
click at [77, 261] on div "Verification 4" at bounding box center [113, 262] width 187 height 30
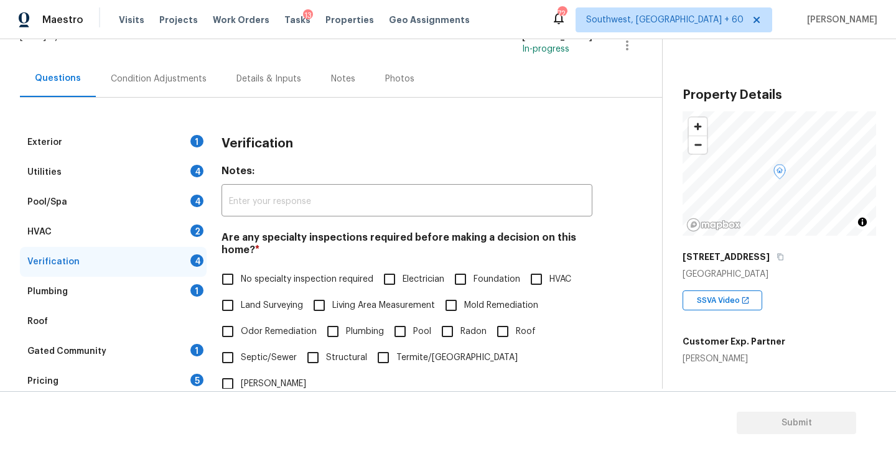
click at [472, 281] on input "Foundation" at bounding box center [460, 279] width 26 height 26
checkbox input "true"
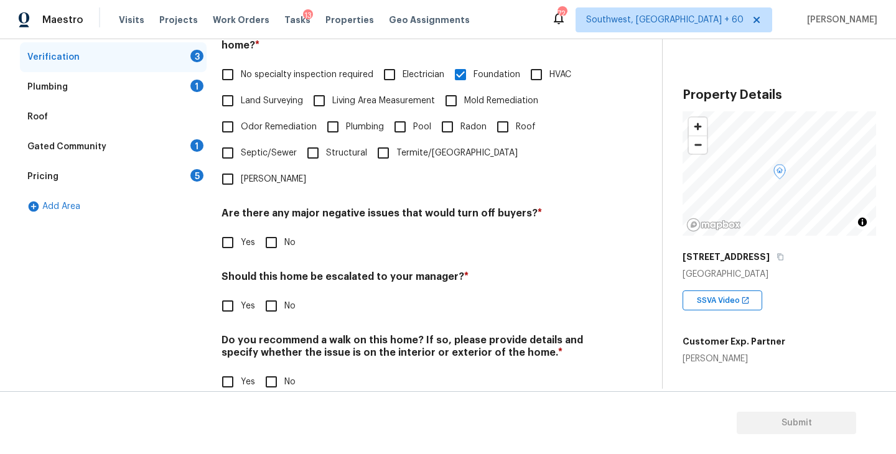
scroll to position [294, 0]
click at [273, 231] on input "No" at bounding box center [271, 244] width 26 height 26
checkbox input "true"
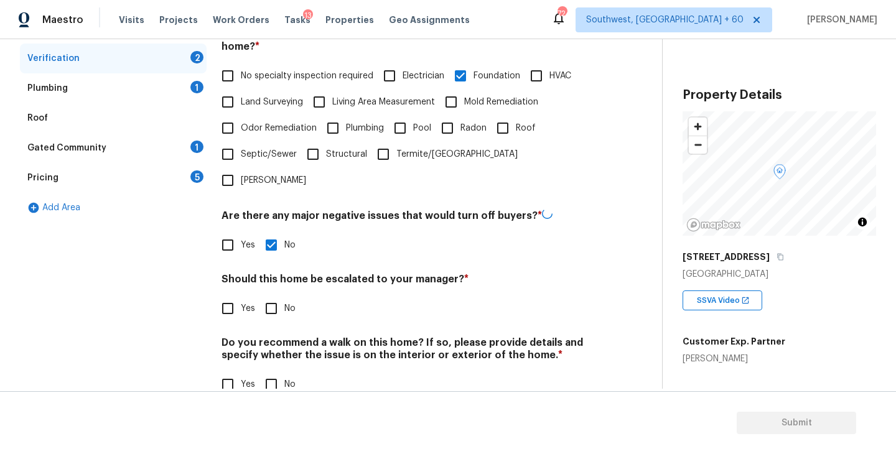
click at [276, 372] on input "No" at bounding box center [271, 385] width 26 height 26
checkbox input "true"
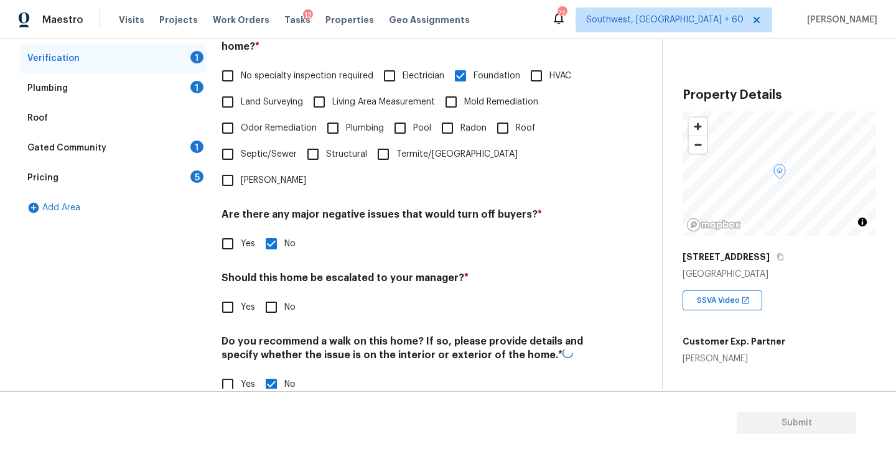
click at [223, 294] on input "Yes" at bounding box center [228, 307] width 26 height 26
checkbox input "true"
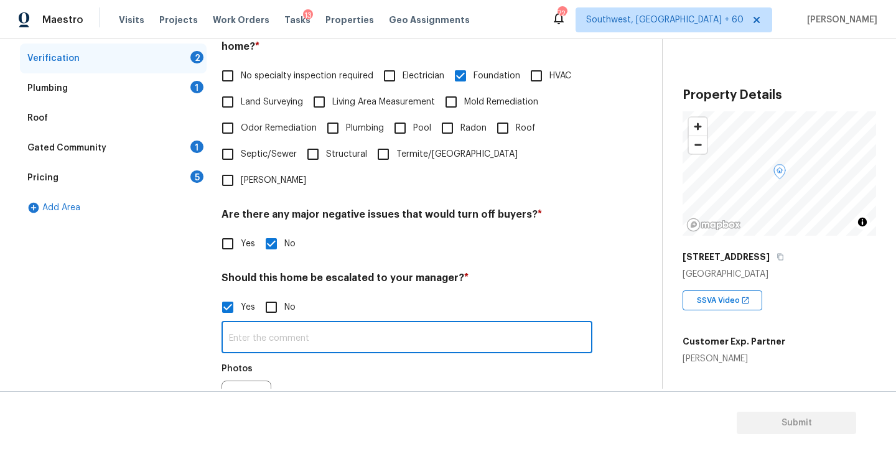
click at [256, 324] on input "text" at bounding box center [407, 338] width 371 height 29
type input "Possible foundation issue @"
click at [231, 400] on icon "button" at bounding box center [237, 405] width 12 height 11
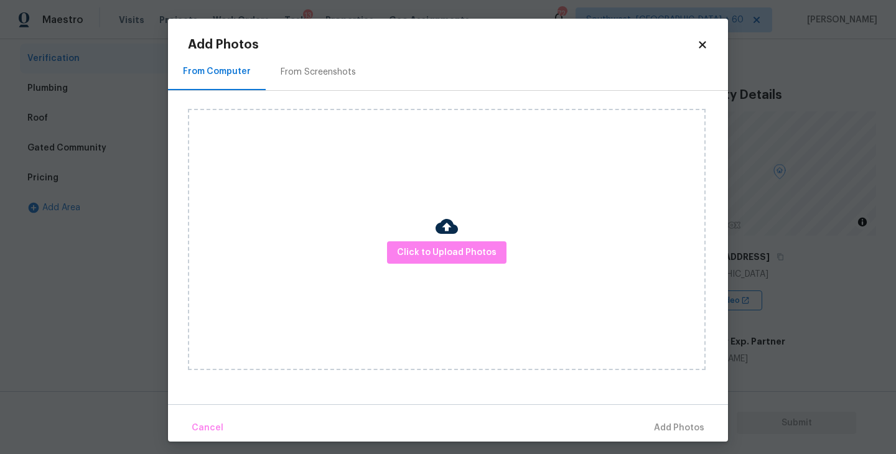
click at [437, 286] on div "Click to Upload Photos" at bounding box center [447, 239] width 518 height 261
click at [455, 255] on span "Click to Upload Photos" at bounding box center [447, 253] width 100 height 16
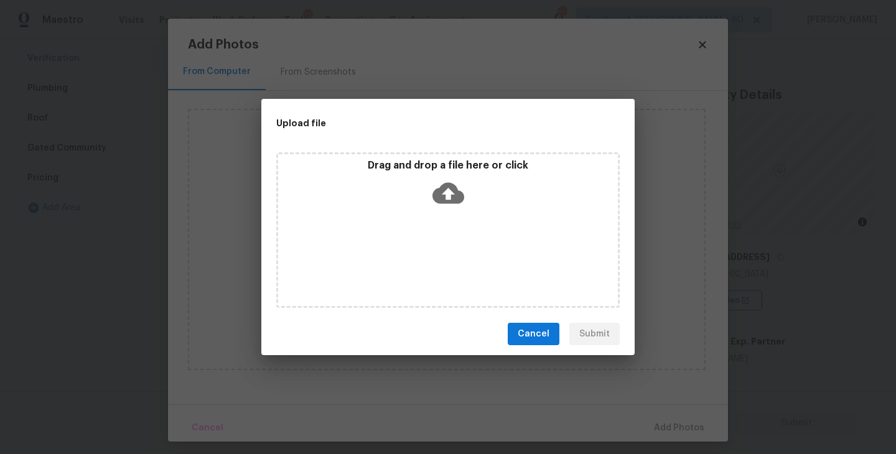
click at [455, 214] on div "Drag and drop a file here or click" at bounding box center [448, 230] width 344 height 156
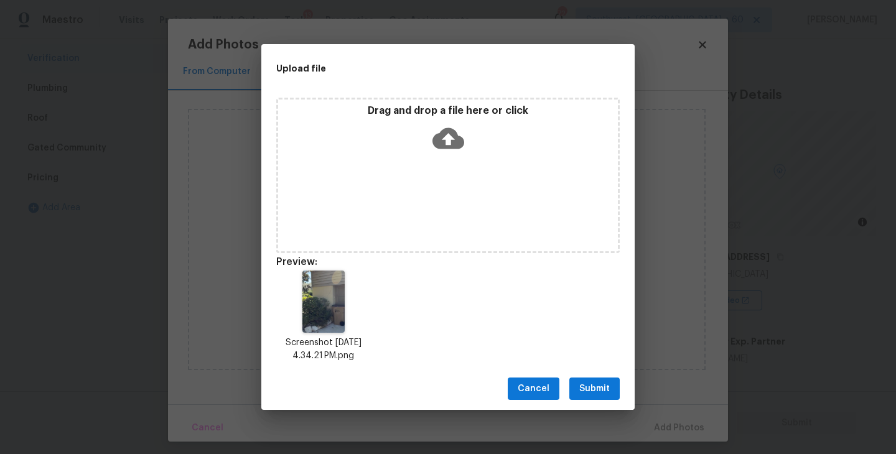
click at [596, 396] on button "Submit" at bounding box center [594, 389] width 50 height 23
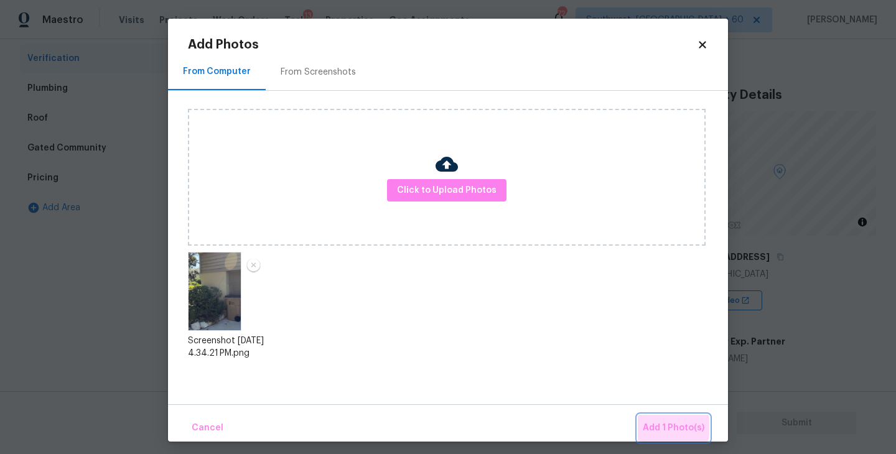
click at [659, 427] on span "Add 1 Photo(s)" at bounding box center [674, 429] width 62 height 16
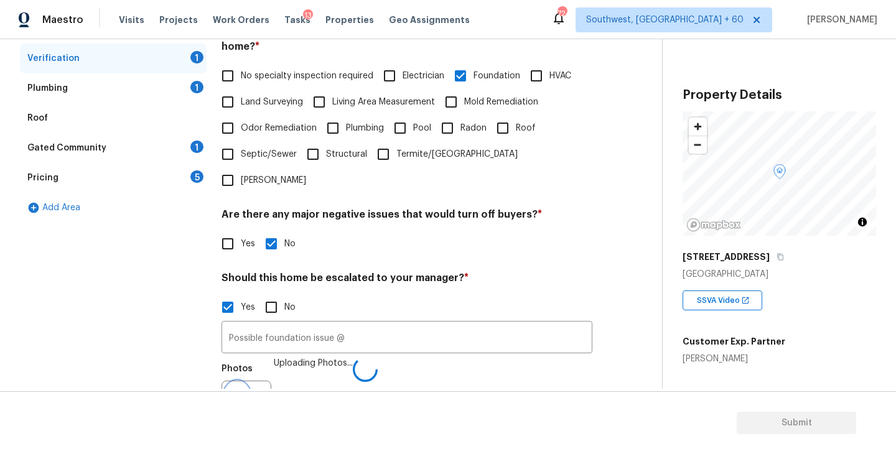
scroll to position [310, 0]
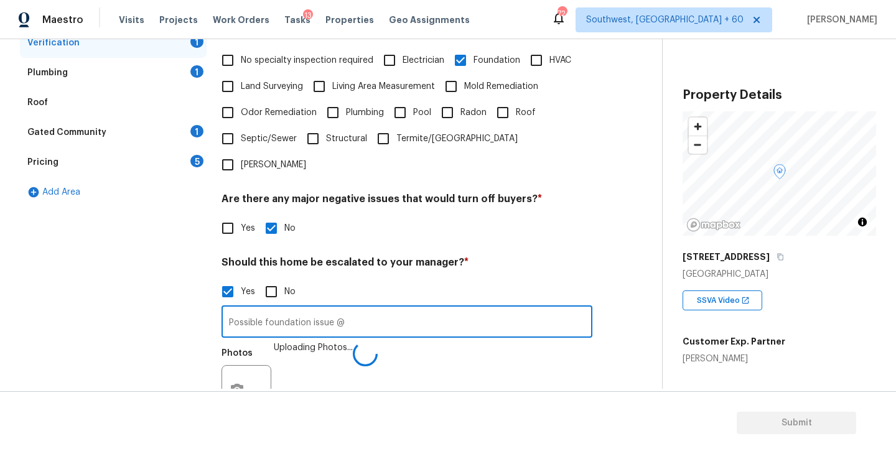
click at [431, 309] on input "Possible foundation issue @" at bounding box center [407, 323] width 371 height 29
click at [477, 362] on div "Photos Uploading Photos..." at bounding box center [407, 382] width 371 height 81
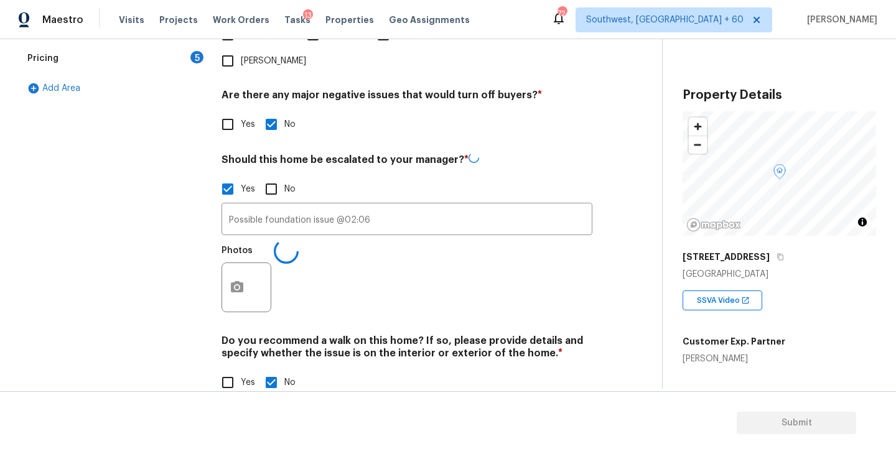
scroll to position [413, 0]
type input "Possible foundation issue @02:06"
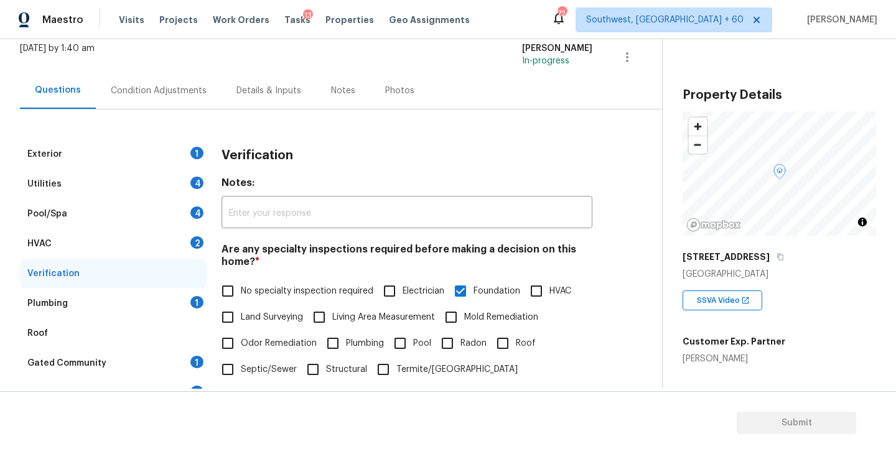
scroll to position [0, 0]
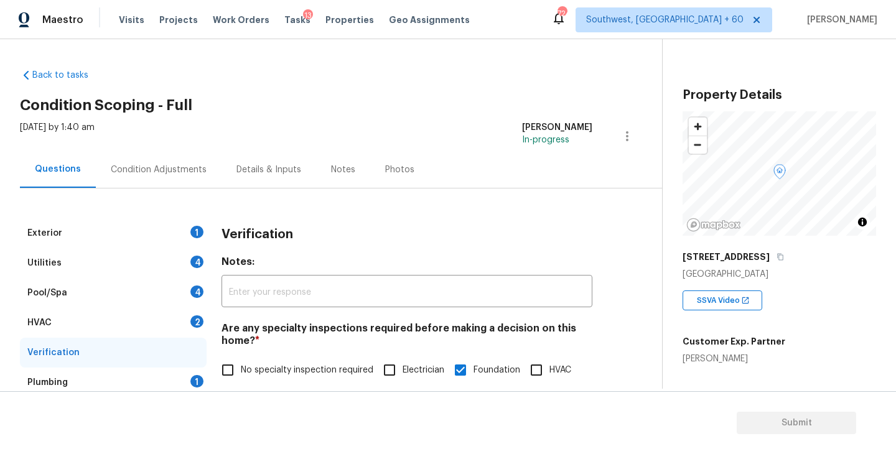
click at [160, 169] on div "Condition Adjustments" at bounding box center [159, 170] width 96 height 12
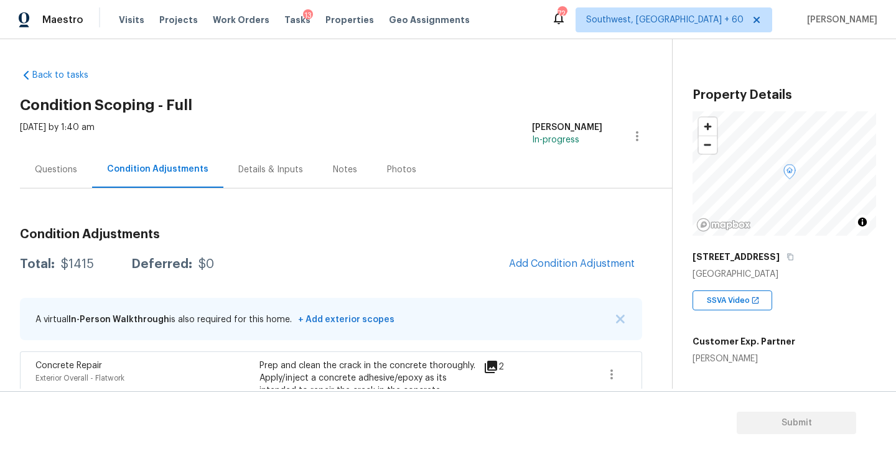
scroll to position [115, 0]
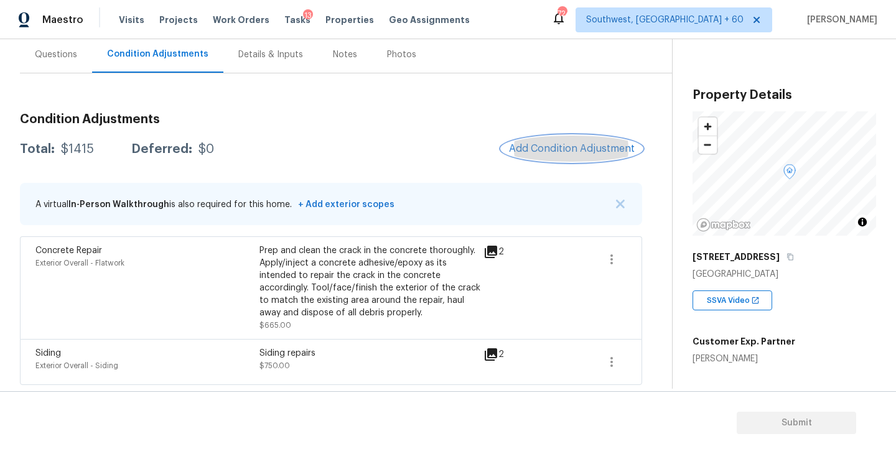
click at [570, 139] on button "Add Condition Adjustment" at bounding box center [572, 149] width 141 height 26
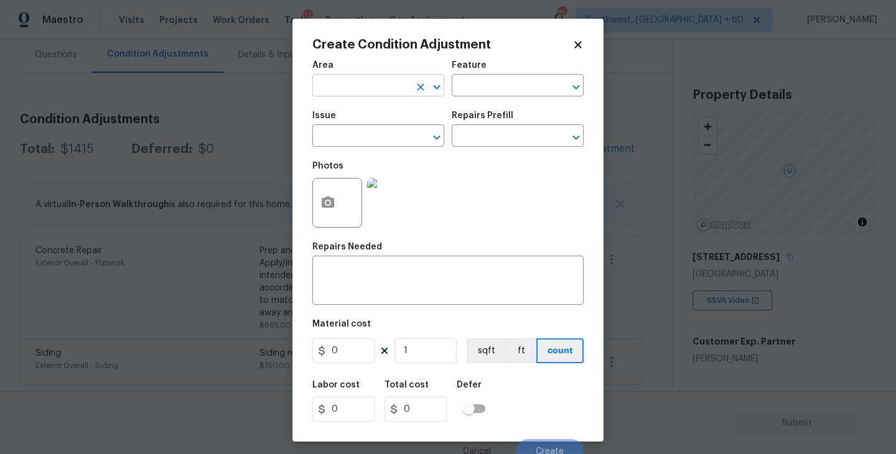
click at [355, 84] on input "text" at bounding box center [360, 86] width 97 height 19
click at [384, 141] on li "Exterior Overall" at bounding box center [378, 135] width 132 height 21
type input "Exterior Overall"
click at [477, 88] on input "text" at bounding box center [500, 86] width 97 height 19
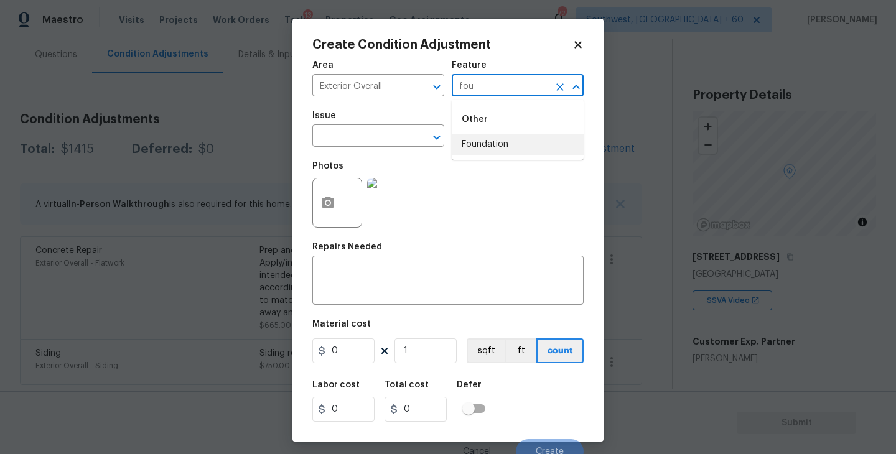
click at [481, 144] on li "Foundation" at bounding box center [518, 144] width 132 height 21
click at [399, 144] on div "​" at bounding box center [378, 137] width 132 height 19
type input "Foundation"
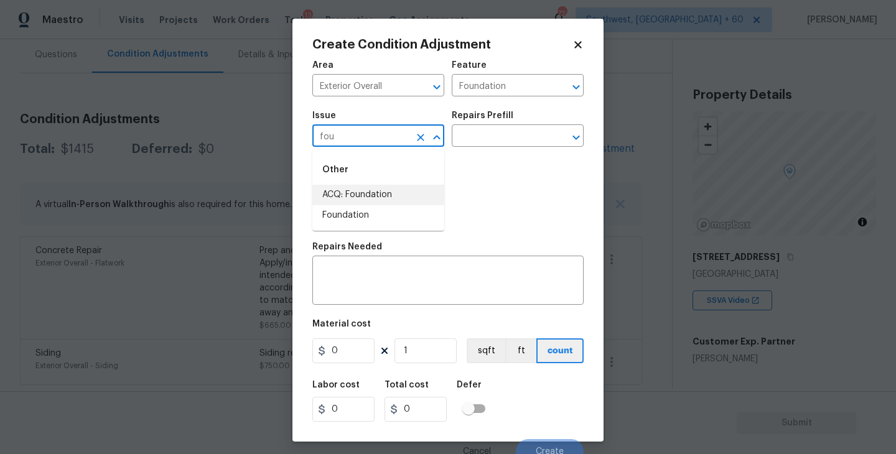
click at [392, 195] on li "ACQ: Foundation" at bounding box center [378, 195] width 132 height 21
type input "ACQ: Foundation"
click at [469, 149] on div "Issue ACQ: Foundation ​ Repairs Prefill ​" at bounding box center [447, 129] width 271 height 50
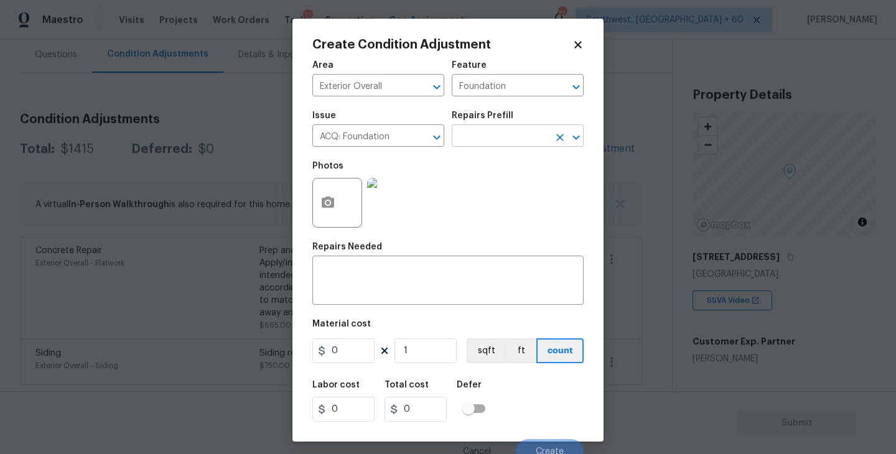
click at [498, 138] on input "text" at bounding box center [500, 137] width 97 height 19
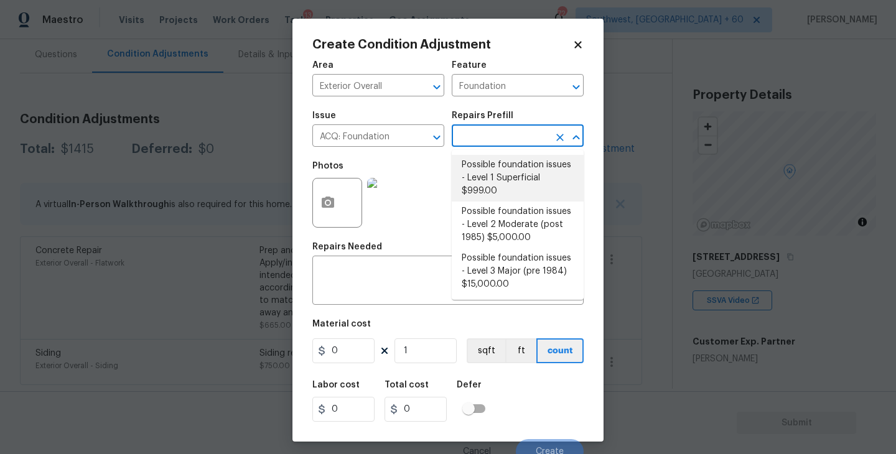
click at [498, 169] on li "Possible foundation issues - Level 1 Superficial $999.00" at bounding box center [518, 178] width 132 height 47
type input "Acquisition"
type textarea "Possible foundation issues - Level 1 - Superficial. Disclaimer: This is NOT a t…"
type input "999"
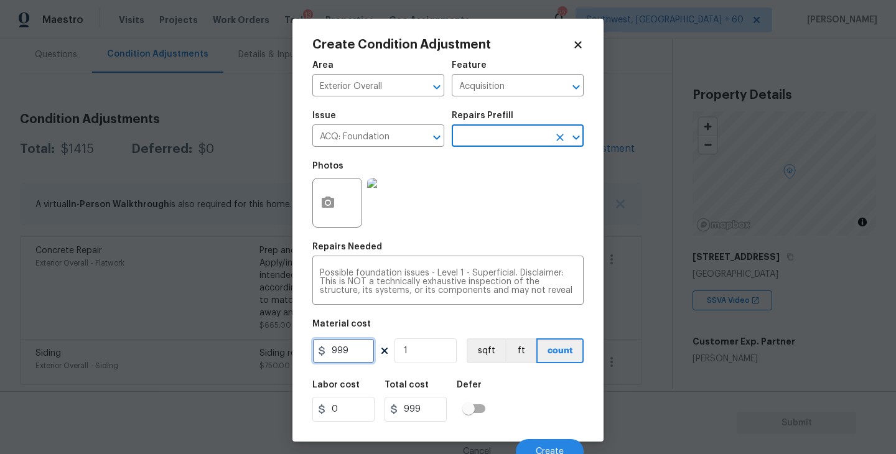
drag, startPoint x: 318, startPoint y: 360, endPoint x: 260, endPoint y: 362, distance: 57.9
click at [260, 362] on div "Create Condition Adjustment Area Exterior Overall ​ Feature Acquisition ​ Issue…" at bounding box center [448, 227] width 896 height 454
type input "1000"
click at [534, 375] on div "Labor cost 0 Total cost 1000 Defer" at bounding box center [447, 401] width 271 height 56
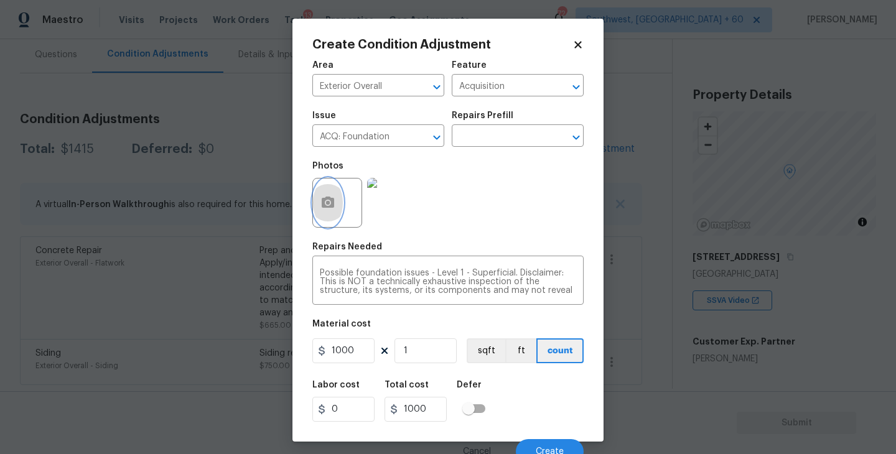
click at [328, 214] on button "button" at bounding box center [328, 203] width 30 height 49
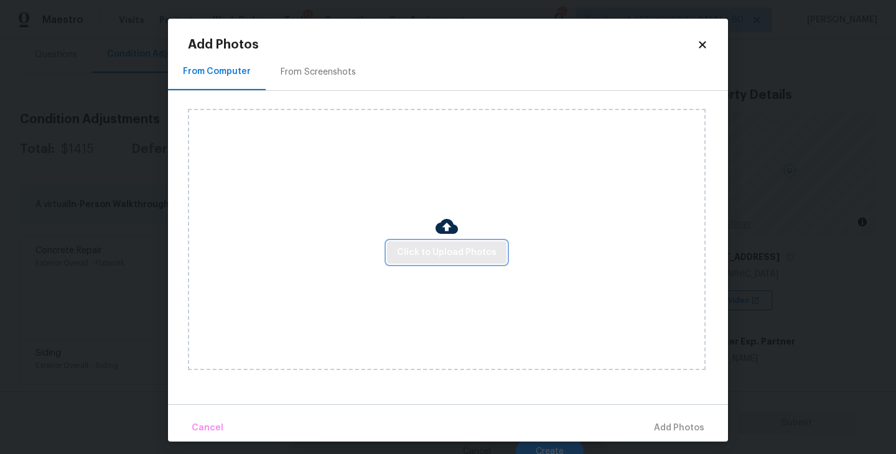
click at [442, 244] on button "Click to Upload Photos" at bounding box center [446, 252] width 119 height 23
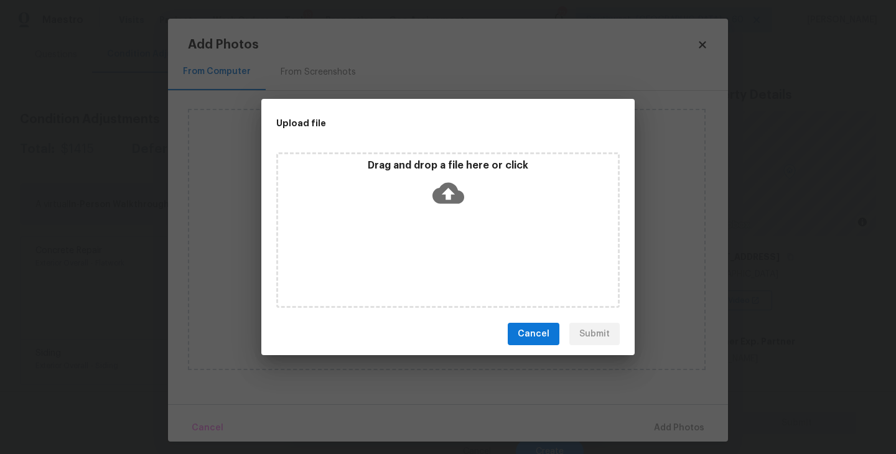
click at [445, 175] on div "Drag and drop a file here or click" at bounding box center [448, 186] width 340 height 54
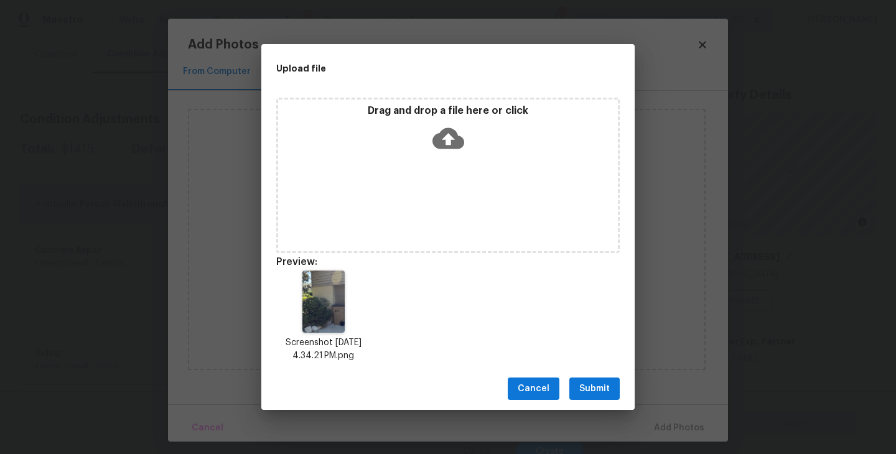
click at [595, 393] on span "Submit" at bounding box center [594, 389] width 30 height 16
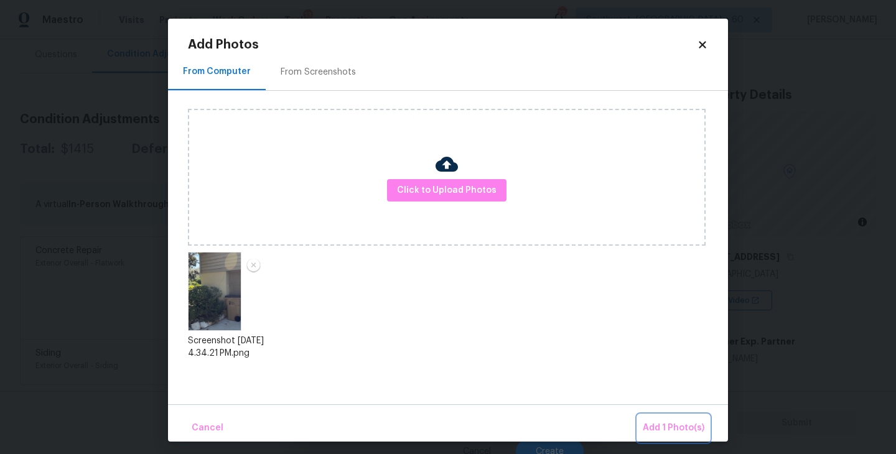
click at [649, 423] on span "Add 1 Photo(s)" at bounding box center [674, 429] width 62 height 16
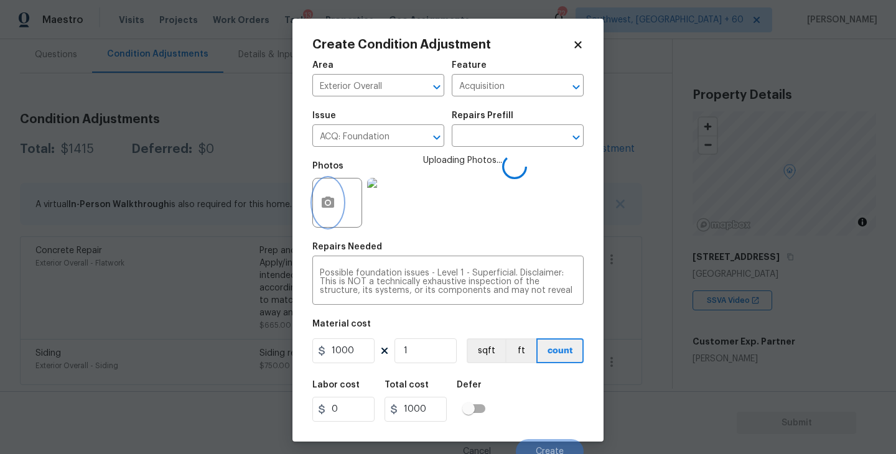
scroll to position [11, 0]
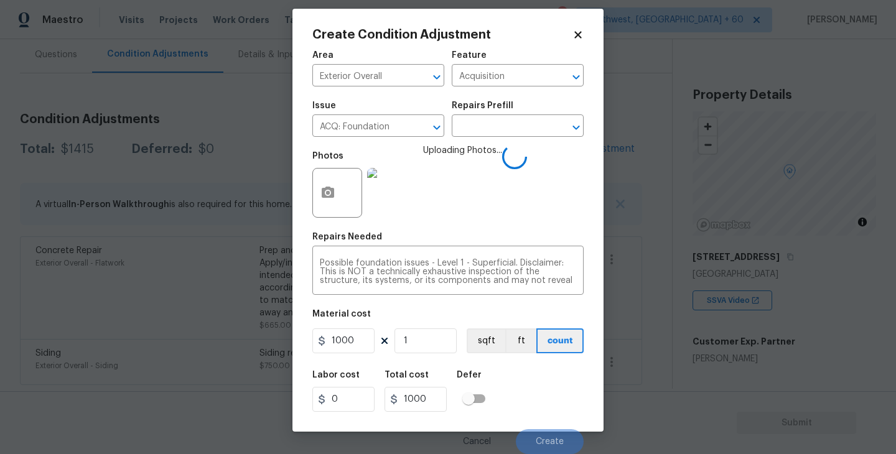
click at [552, 387] on div "Labor cost 0 Total cost 1000 Defer" at bounding box center [447, 391] width 271 height 56
click at [556, 440] on span "Create" at bounding box center [550, 441] width 28 height 9
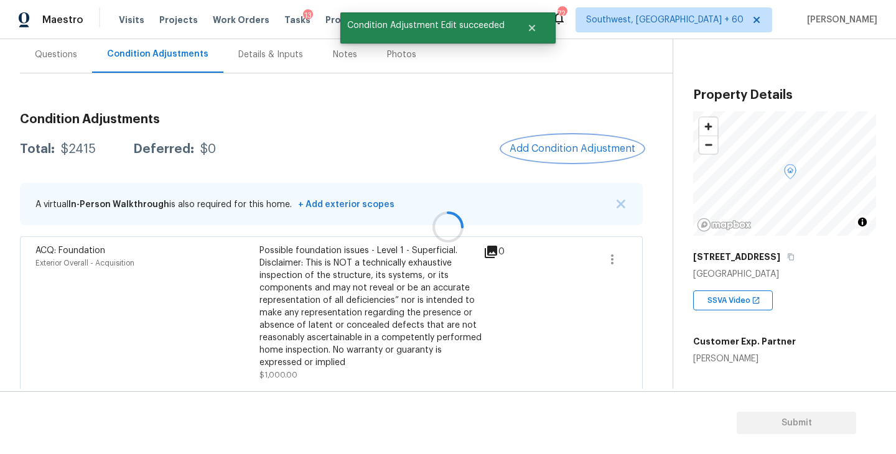
scroll to position [0, 0]
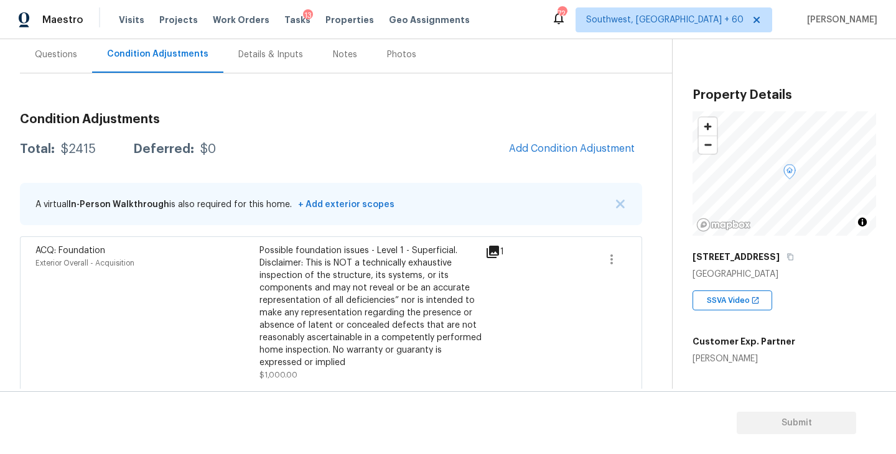
click at [322, 108] on div "Condition Adjustments Total: $2415 Deferred: $0 Add Condition Adjustment A virt…" at bounding box center [331, 320] width 622 height 434
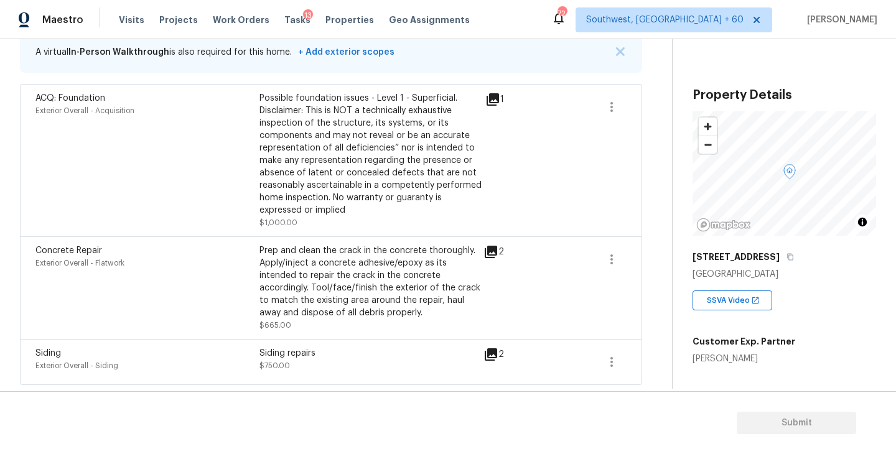
scroll to position [167, 0]
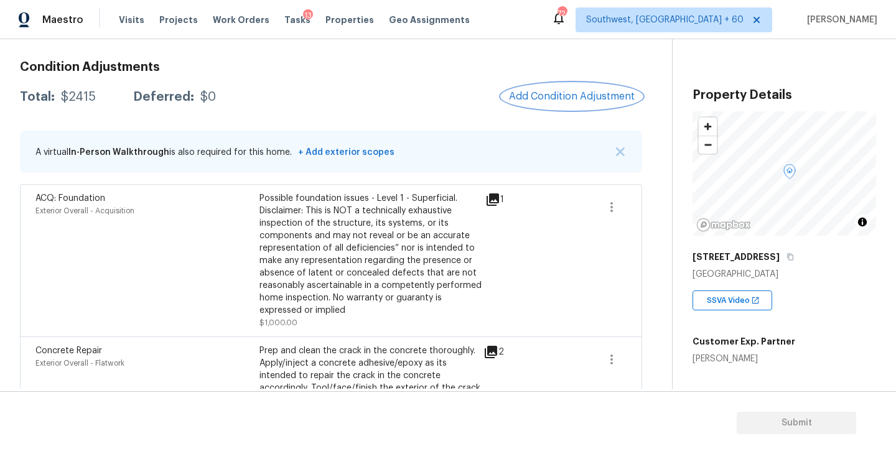
click at [594, 101] on span "Add Condition Adjustment" at bounding box center [572, 96] width 126 height 11
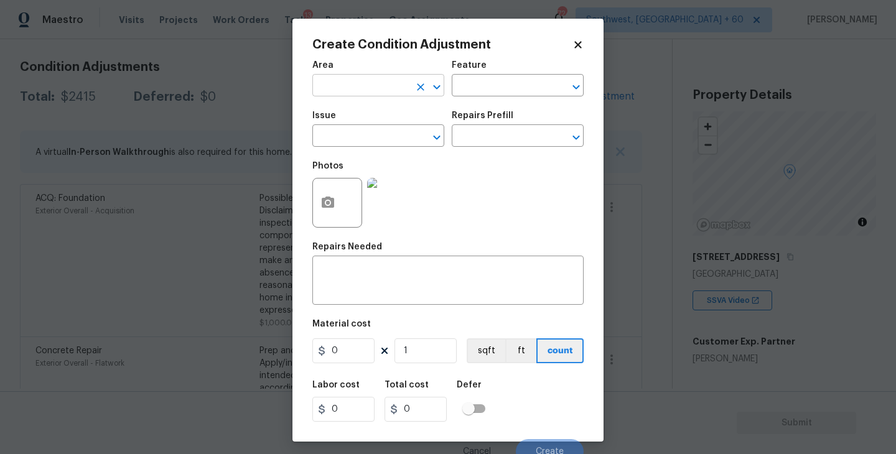
click at [383, 80] on input "text" at bounding box center [360, 86] width 97 height 19
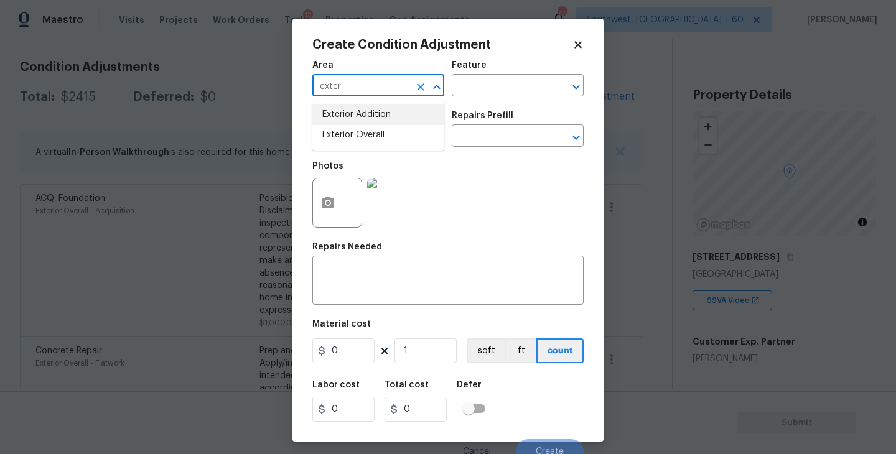
click at [381, 131] on li "Exterior Overall" at bounding box center [378, 135] width 132 height 21
type input "Exterior Overall"
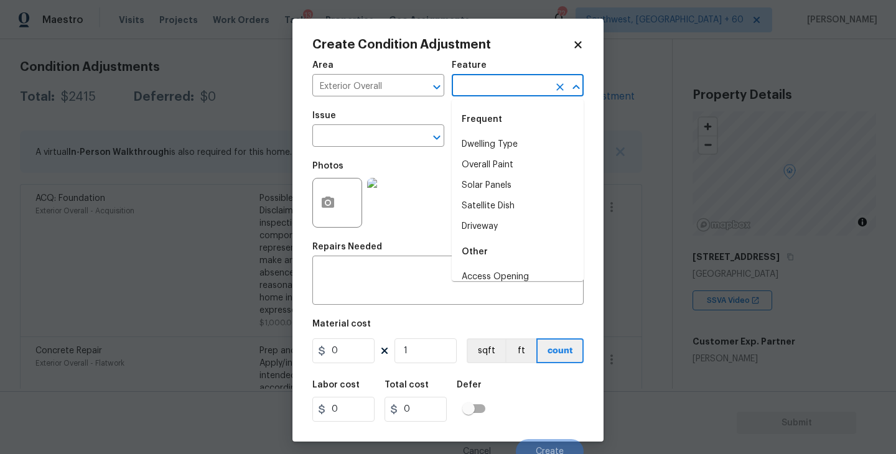
click at [489, 94] on input "text" at bounding box center [500, 86] width 97 height 19
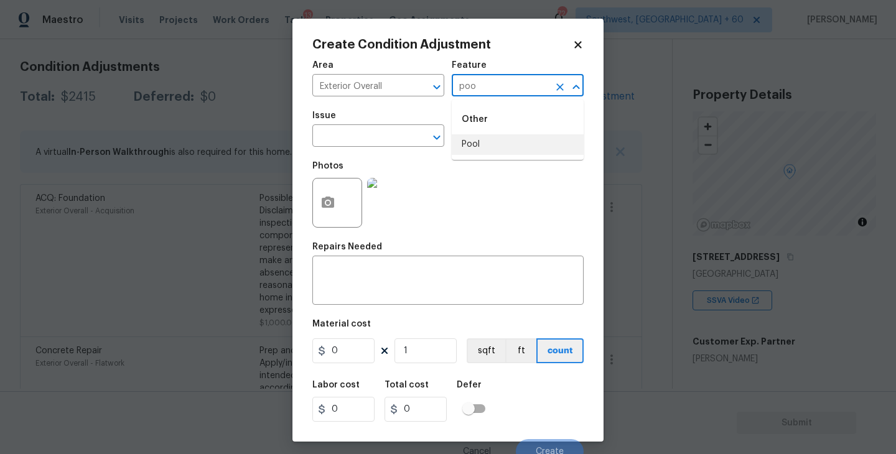
click at [487, 139] on li "Pool" at bounding box center [518, 144] width 132 height 21
click at [413, 139] on button "Clear" at bounding box center [420, 137] width 17 height 17
type input "Pool"
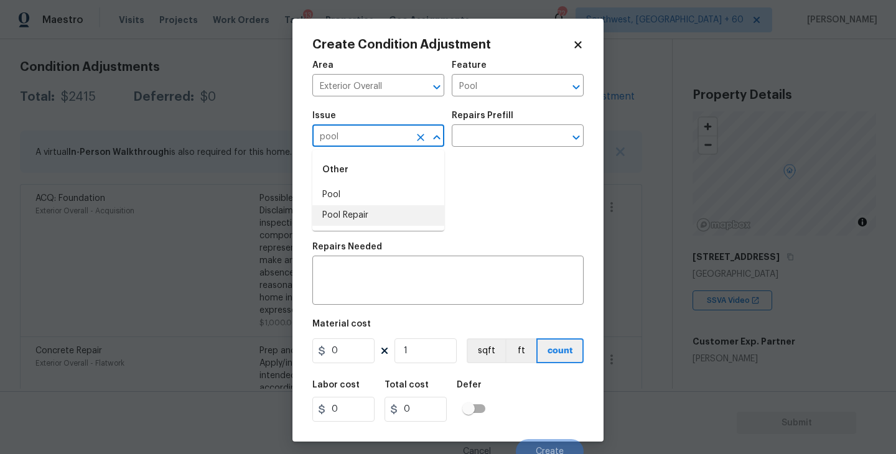
click at [387, 218] on li "Pool Repair" at bounding box center [378, 215] width 132 height 21
type input "Pool Repair"
click at [518, 127] on div "Repairs Prefill" at bounding box center [518, 119] width 132 height 16
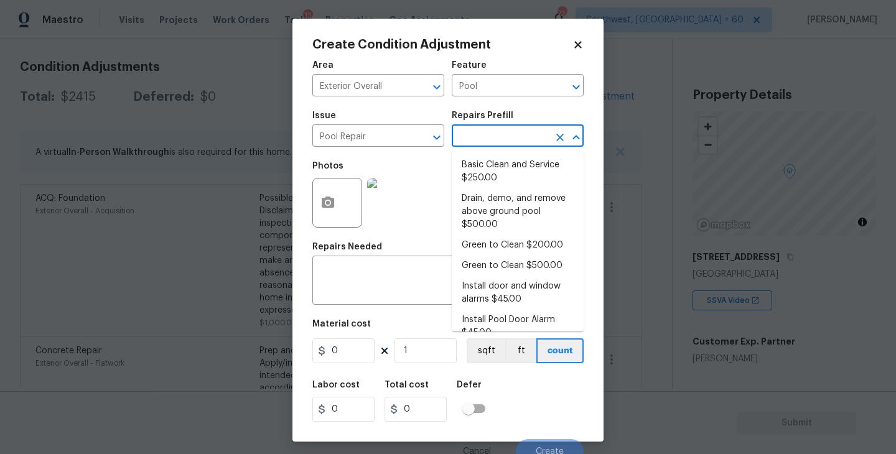
click at [513, 141] on input "text" at bounding box center [500, 137] width 97 height 19
click at [504, 177] on li "Basic Clean and Service $250.00" at bounding box center [518, 172] width 132 height 34
type textarea "basic clean and service, balance chems, repair minor leaks at equipment, etc"
type input "250"
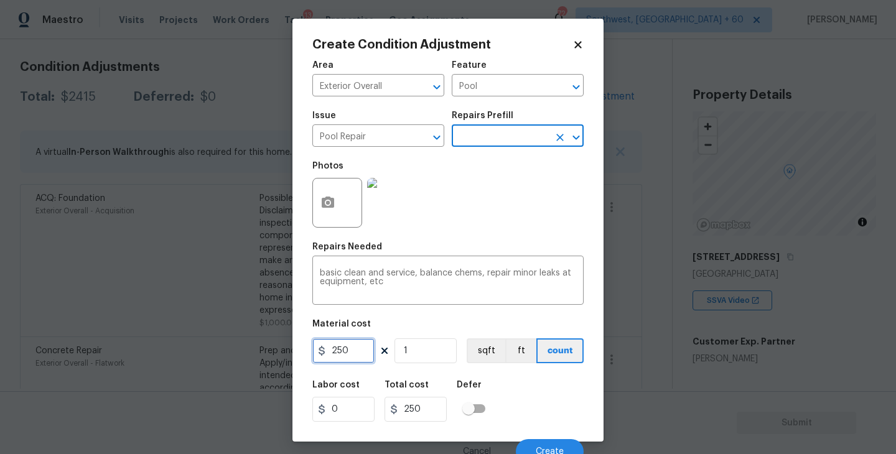
drag, startPoint x: 277, startPoint y: 347, endPoint x: 249, endPoint y: 347, distance: 28.0
click at [249, 347] on div "Create Condition Adjustment Area Exterior Overall ​ Feature Pool ​ Issue Pool R…" at bounding box center [448, 227] width 896 height 454
type input "500"
click at [530, 408] on div "Labor cost 0 Total cost 500 Defer" at bounding box center [447, 401] width 271 height 56
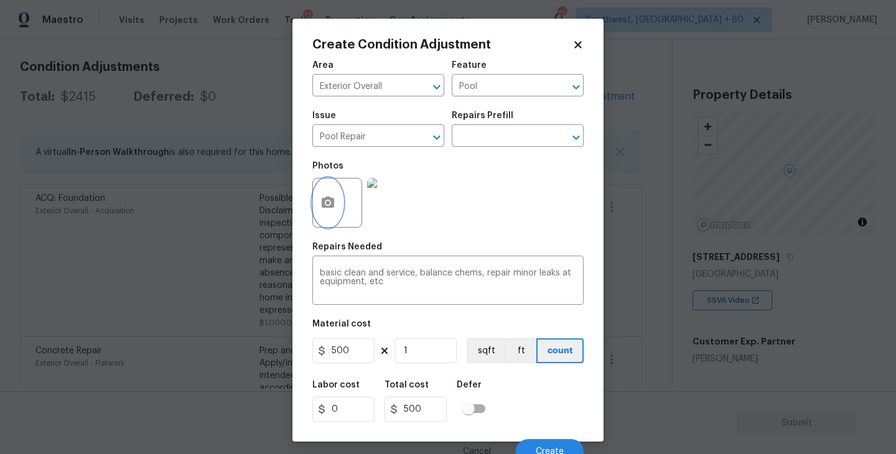
click at [329, 218] on button "button" at bounding box center [328, 203] width 30 height 49
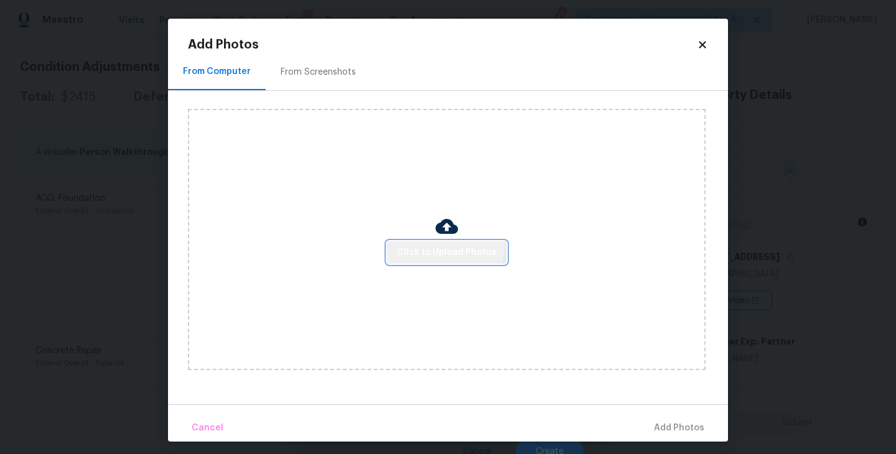
click at [439, 245] on button "Click to Upload Photos" at bounding box center [446, 252] width 119 height 23
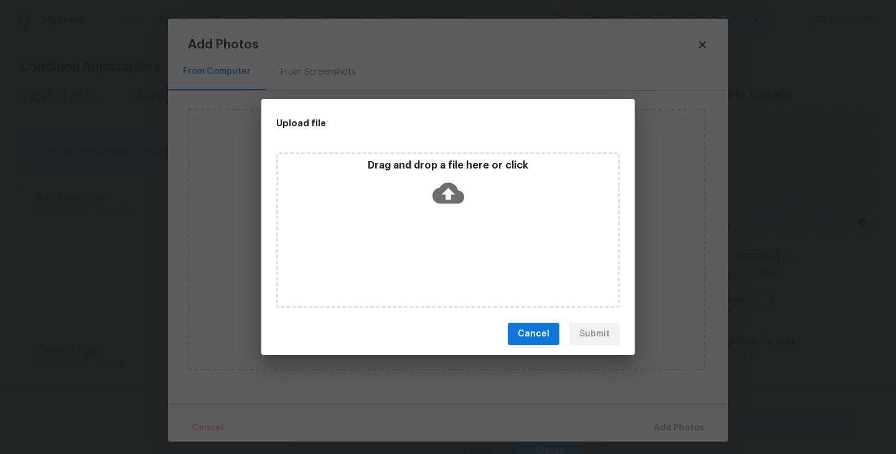
drag, startPoint x: 439, startPoint y: 245, endPoint x: 453, endPoint y: 187, distance: 59.0
click at [453, 187] on icon at bounding box center [449, 193] width 32 height 21
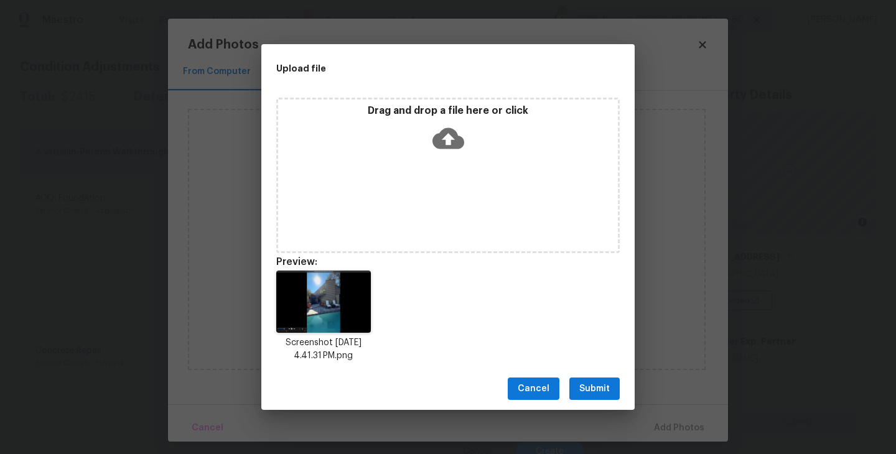
click at [595, 391] on span "Submit" at bounding box center [594, 389] width 30 height 16
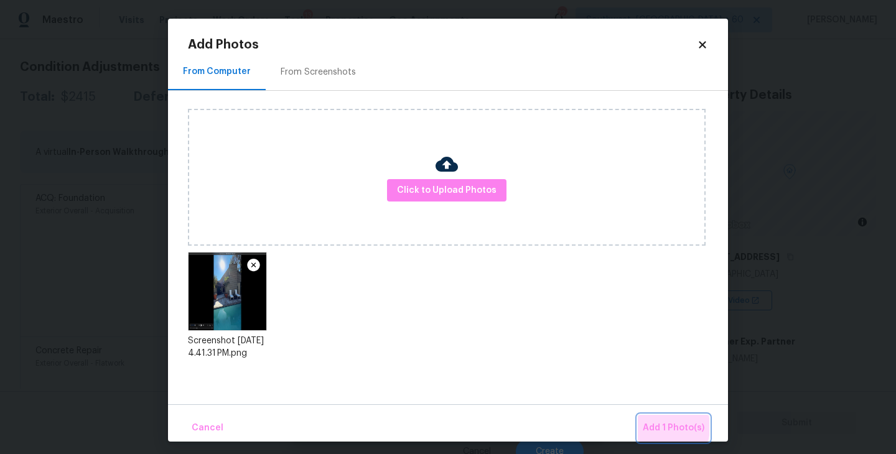
click at [656, 427] on span "Add 1 Photo(s)" at bounding box center [674, 429] width 62 height 16
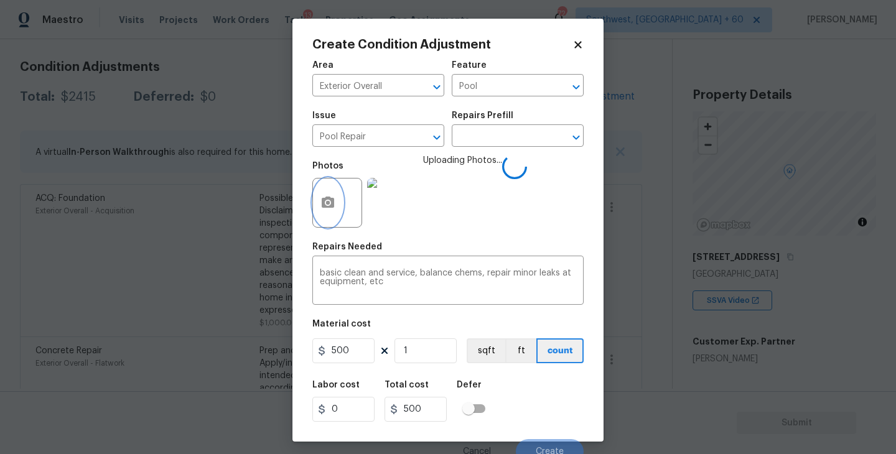
scroll to position [11, 0]
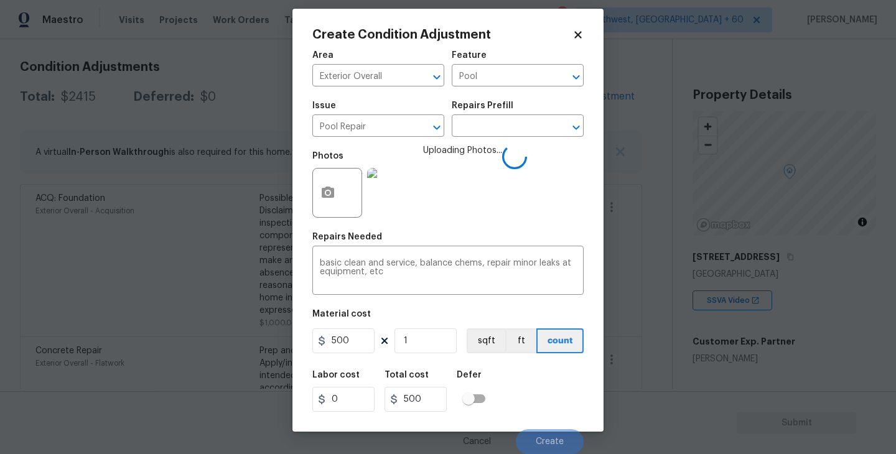
click at [545, 374] on div "Labor cost 0 Total cost 500 Defer" at bounding box center [447, 391] width 271 height 56
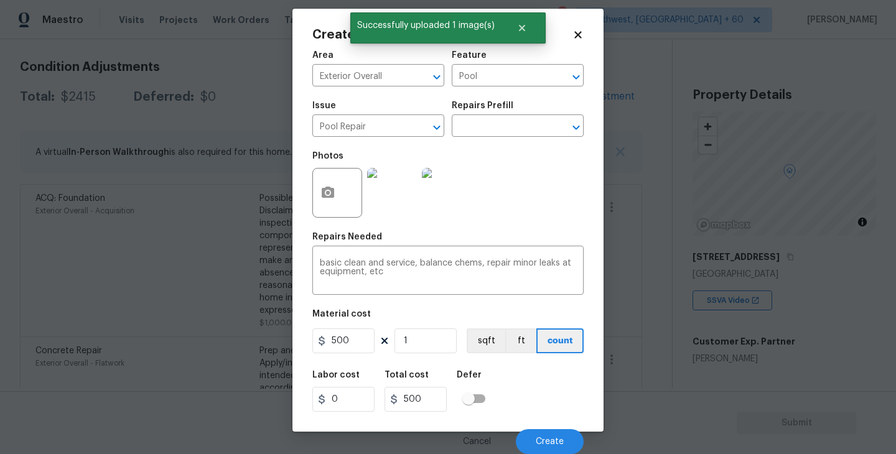
click at [545, 374] on div "Labor cost 0 Total cost 500 Defer" at bounding box center [447, 391] width 271 height 56
click at [548, 430] on button "Create" at bounding box center [550, 441] width 68 height 25
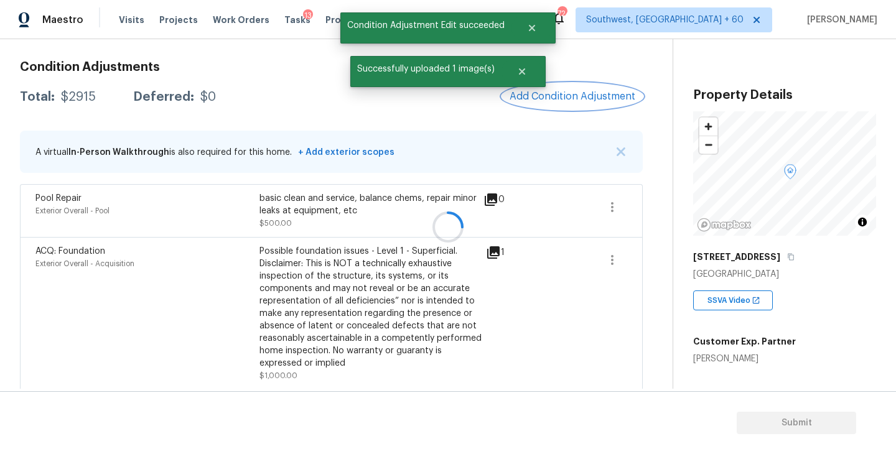
scroll to position [0, 0]
click at [568, 103] on button "Add Condition Adjustment" at bounding box center [572, 96] width 141 height 26
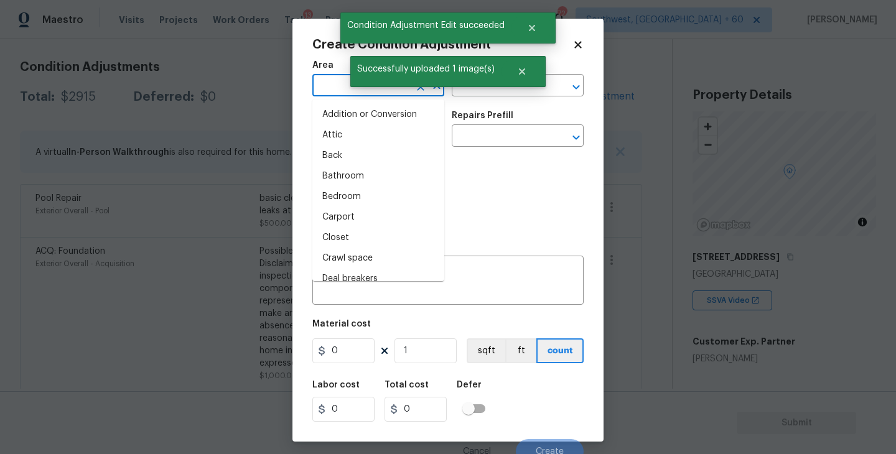
click at [334, 90] on input "text" at bounding box center [360, 86] width 97 height 19
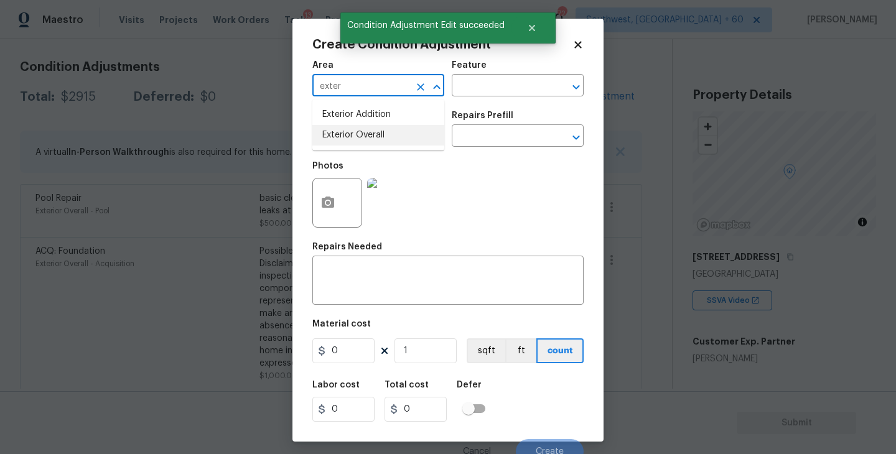
click at [340, 134] on li "Exterior Overall" at bounding box center [378, 135] width 132 height 21
type input "Exterior Overall"
click at [340, 134] on input "text" at bounding box center [360, 137] width 97 height 19
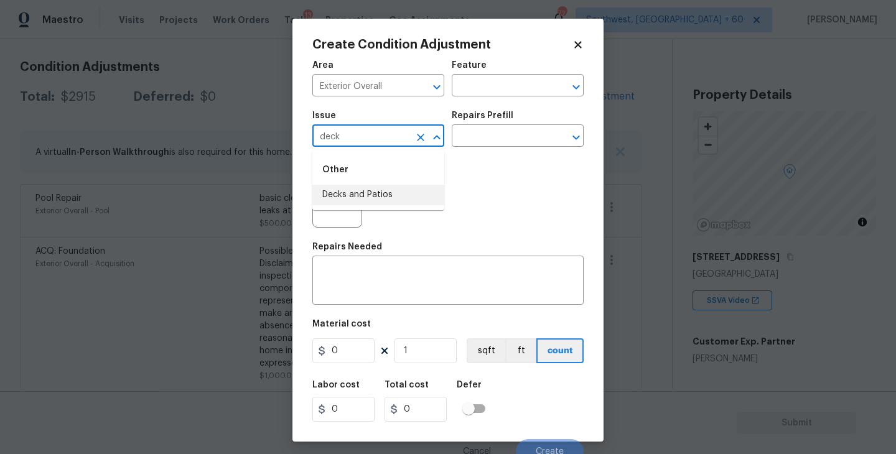
click at [339, 186] on li "Decks and Patios" at bounding box center [378, 195] width 132 height 21
type input "Decks and Patios"
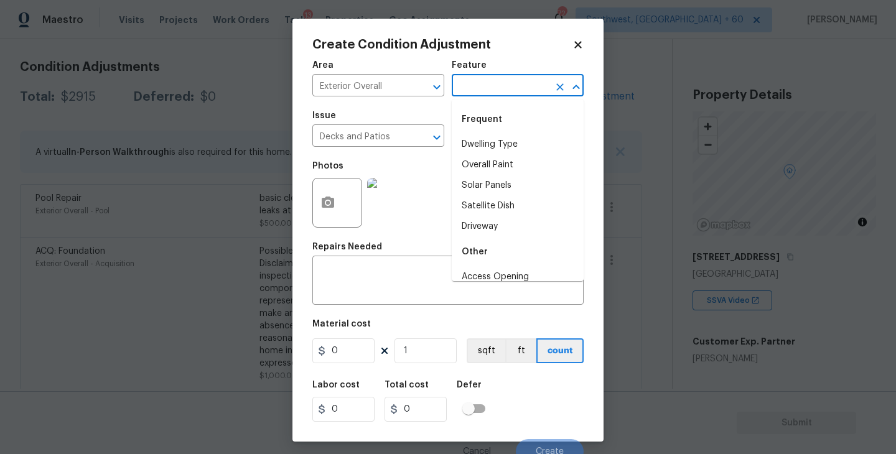
click at [470, 82] on input "text" at bounding box center [500, 86] width 97 height 19
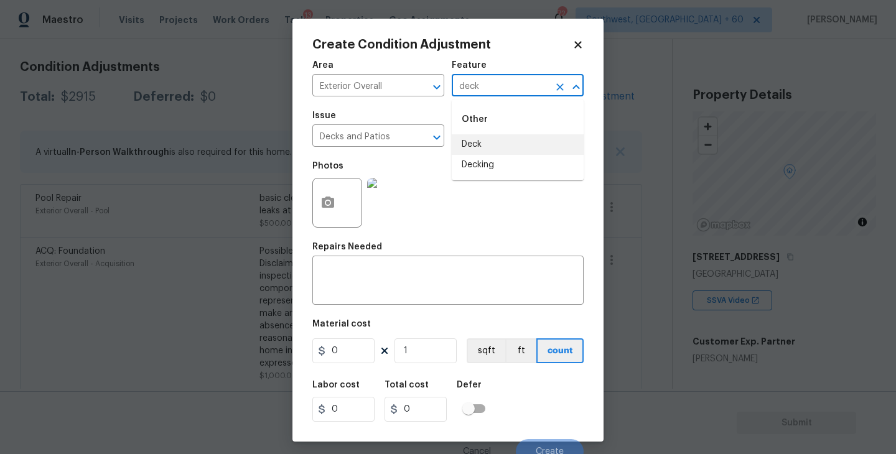
click at [477, 158] on li "Decking" at bounding box center [518, 165] width 132 height 21
type input "Decking"
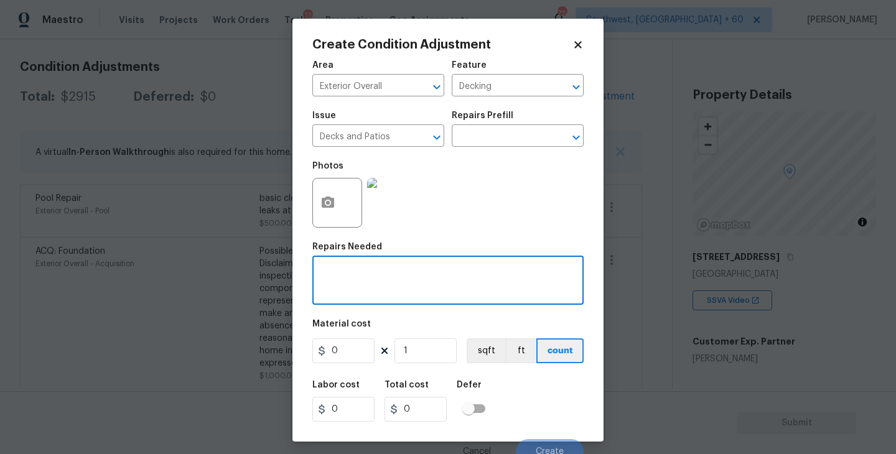
click at [392, 272] on textarea at bounding box center [448, 282] width 256 height 26
type textarea "Deck repaint"
drag, startPoint x: 364, startPoint y: 347, endPoint x: 251, endPoint y: 352, distance: 112.7
click at [251, 352] on div "Create Condition Adjustment Area Exterior Overall ​ Feature Decking ​ Issue Dec…" at bounding box center [448, 227] width 896 height 454
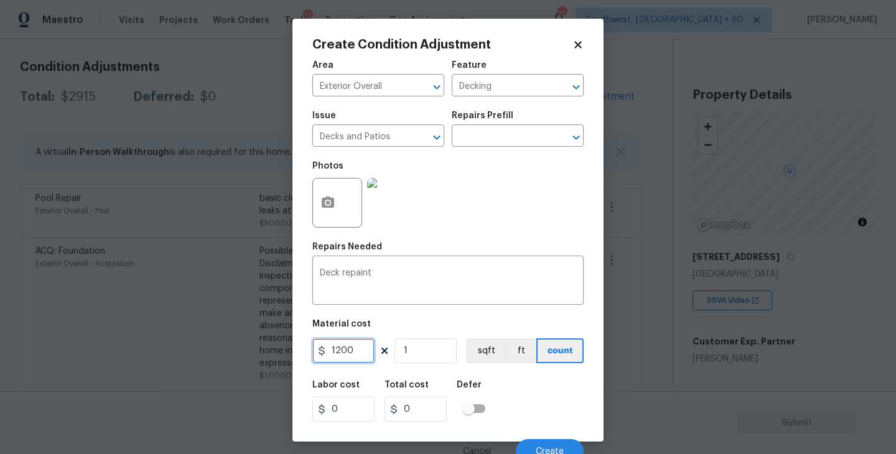
type input "1200"
click at [322, 190] on button "button" at bounding box center [328, 203] width 30 height 49
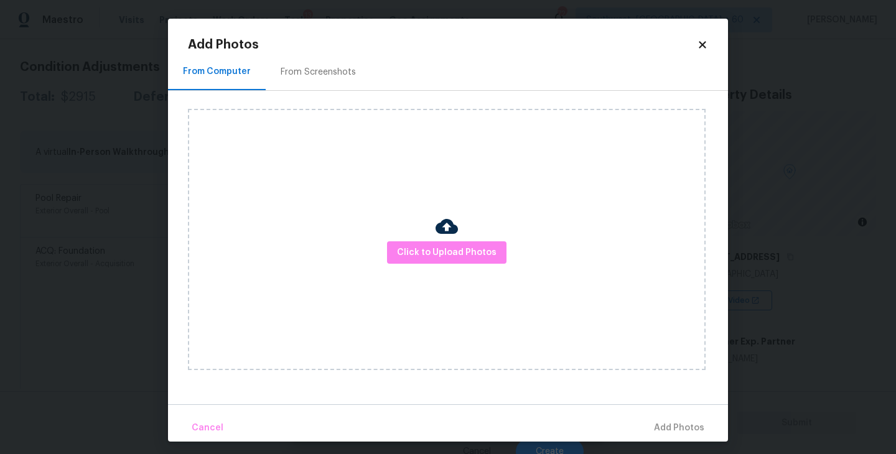
click at [381, 256] on div "Click to Upload Photos" at bounding box center [447, 239] width 518 height 261
click at [414, 246] on span "Click to Upload Photos" at bounding box center [447, 253] width 100 height 16
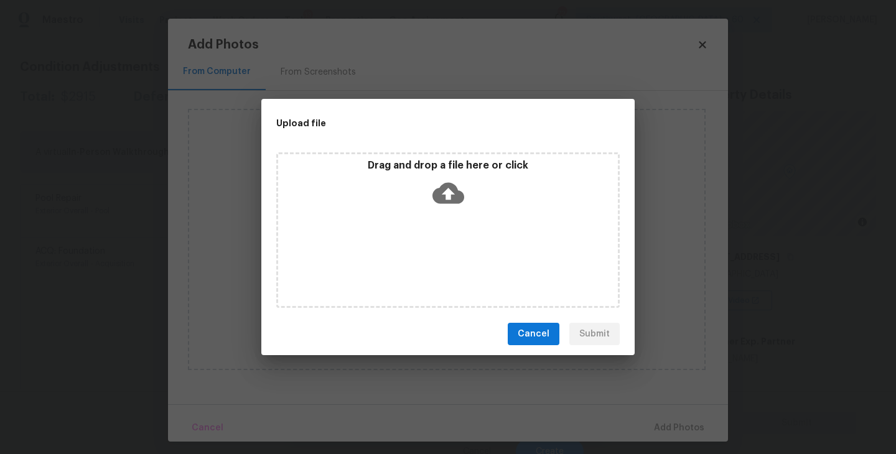
click at [444, 211] on div "Drag and drop a file here or click" at bounding box center [448, 186] width 340 height 54
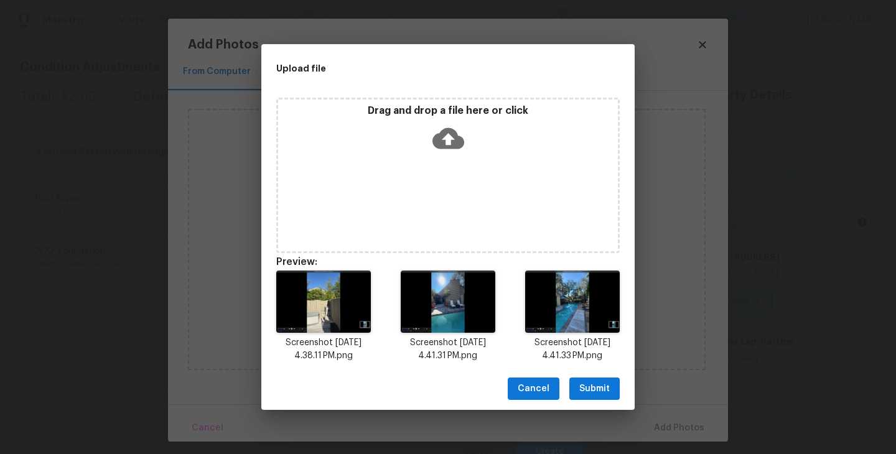
click at [597, 397] on button "Submit" at bounding box center [594, 389] width 50 height 23
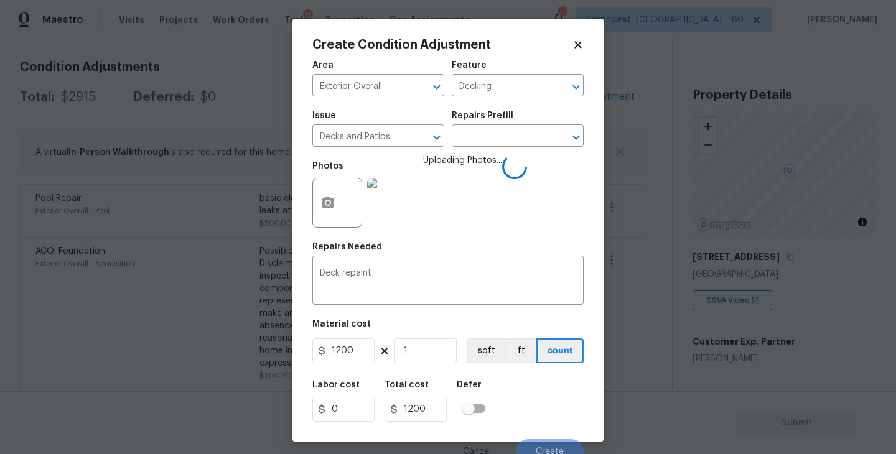
scroll to position [11, 0]
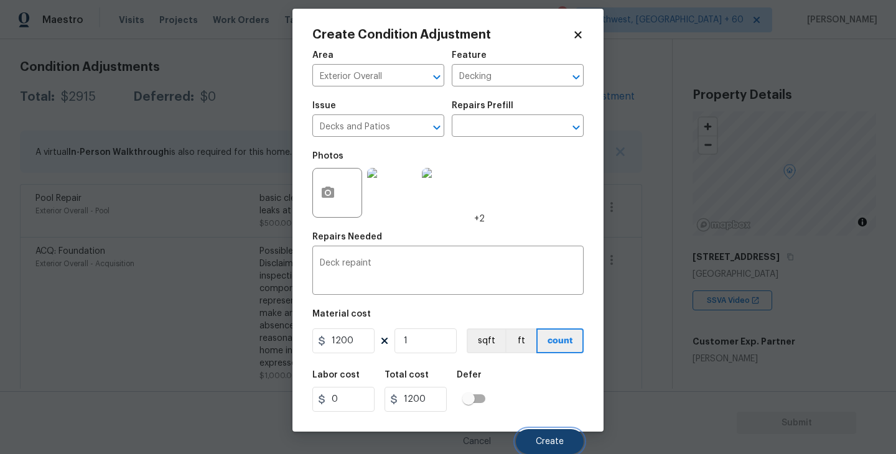
click at [550, 437] on span "Create" at bounding box center [550, 441] width 28 height 9
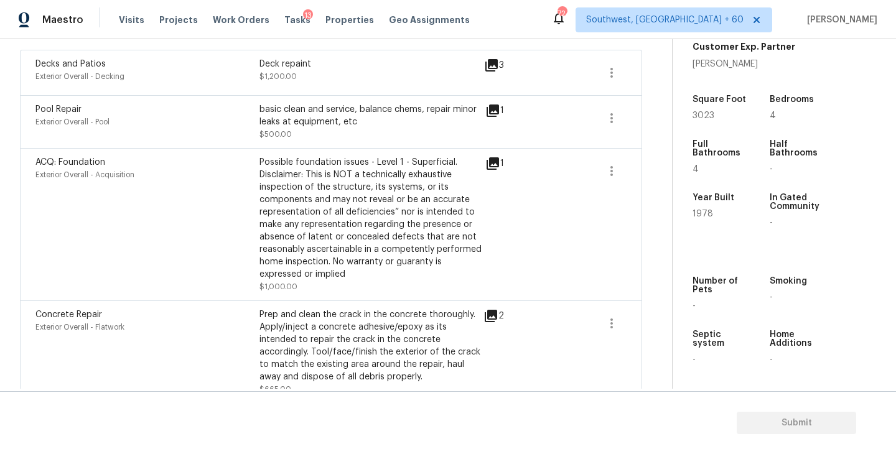
scroll to position [224, 0]
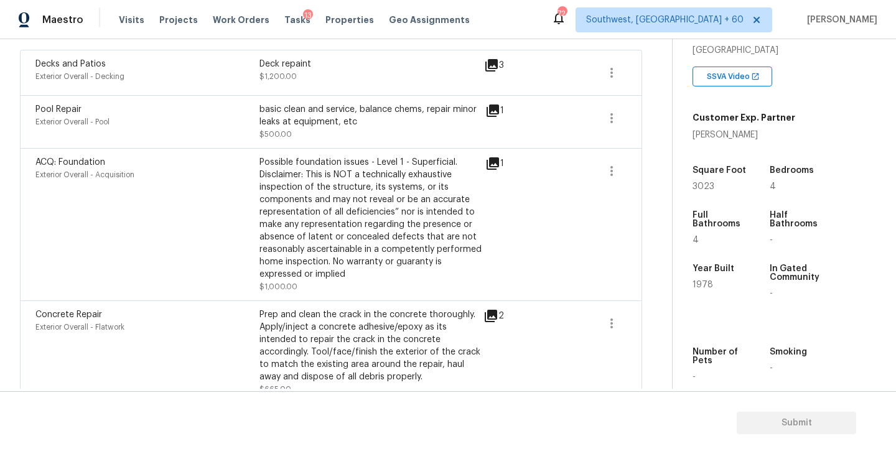
click at [422, 213] on div "Possible foundation issues - Level 1 - Superficial. Disclaimer: This is NOT a t…" at bounding box center [372, 218] width 224 height 124
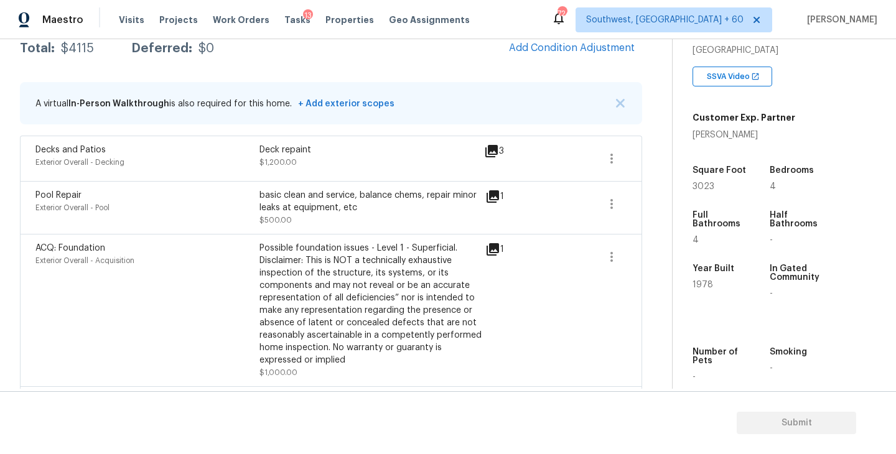
scroll to position [126, 0]
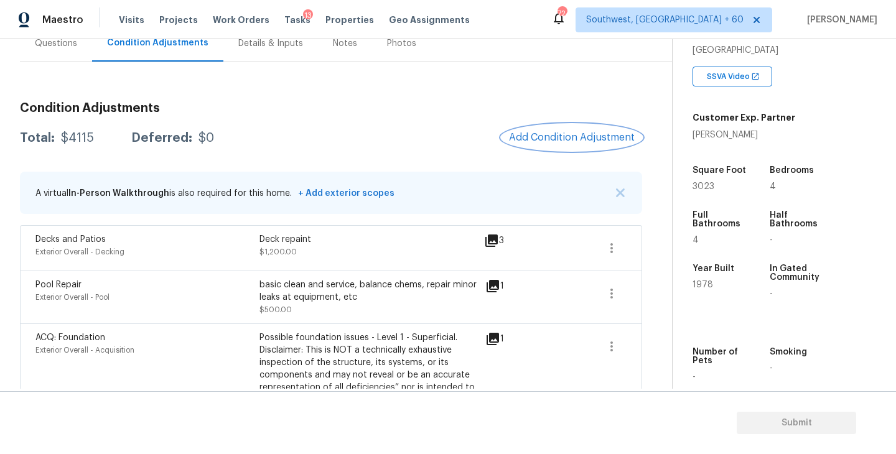
click at [531, 147] on button "Add Condition Adjustment" at bounding box center [572, 137] width 141 height 26
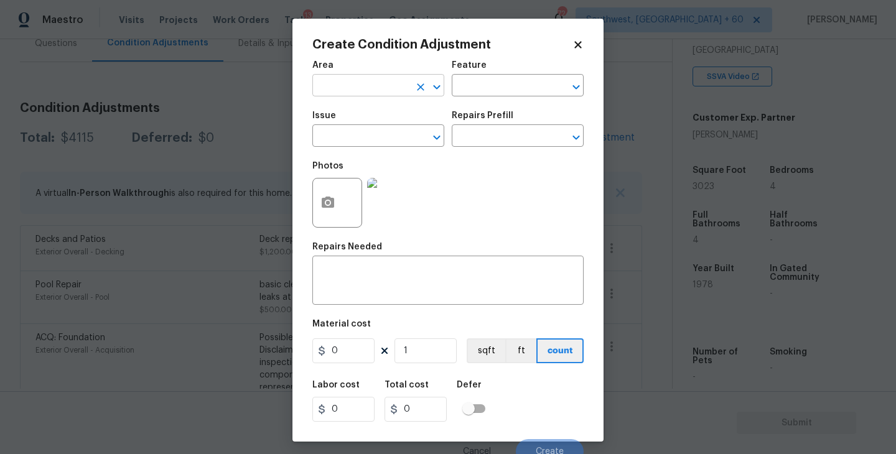
click at [373, 80] on input "text" at bounding box center [360, 86] width 97 height 19
click at [381, 134] on li "Exterior Overall" at bounding box center [378, 135] width 132 height 21
type input "Exterior Overall"
click at [485, 83] on input "text" at bounding box center [500, 86] width 97 height 19
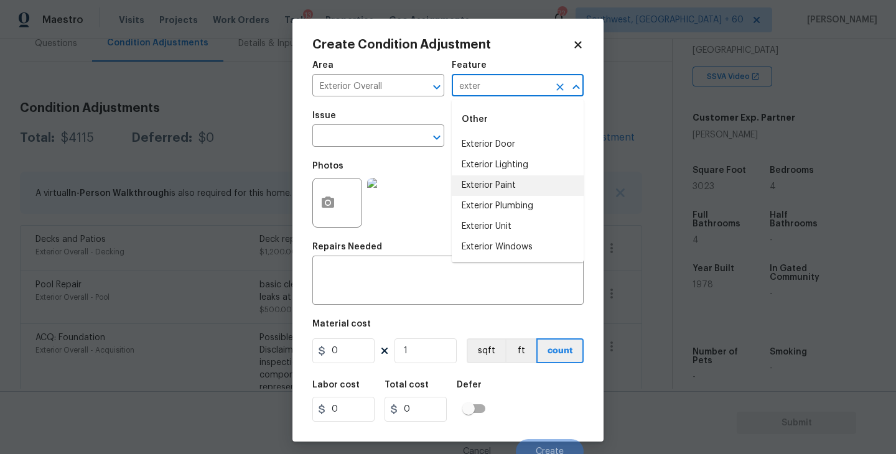
click at [468, 195] on li "Exterior Paint" at bounding box center [518, 185] width 132 height 21
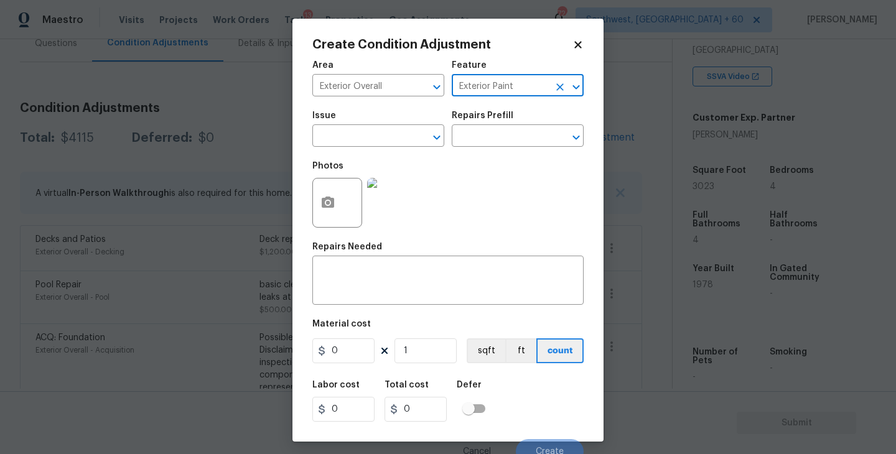
type input "Exterior Paint"
click at [398, 126] on div "Issue" at bounding box center [378, 119] width 132 height 16
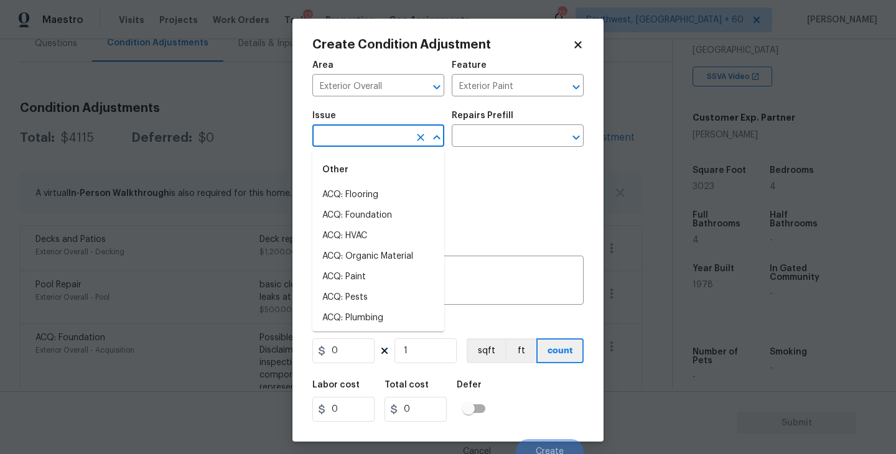
click at [382, 134] on input "text" at bounding box center [360, 137] width 97 height 19
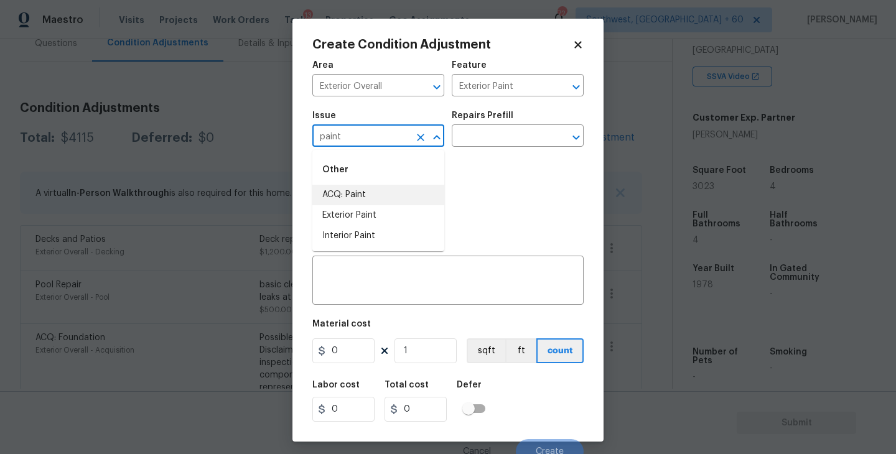
click at [369, 187] on li "ACQ: Paint" at bounding box center [378, 195] width 132 height 21
type input "ACQ: Paint"
click at [501, 119] on h5 "Repairs Prefill" at bounding box center [483, 115] width 62 height 9
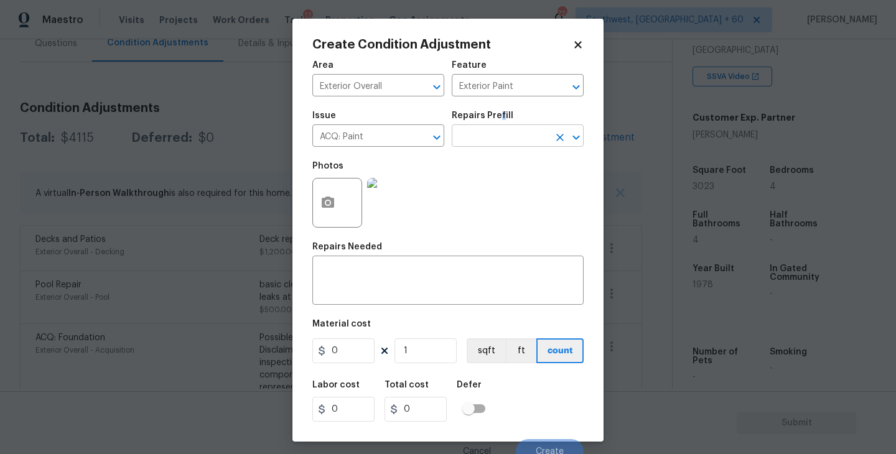
click at [499, 134] on input "text" at bounding box center [500, 137] width 97 height 19
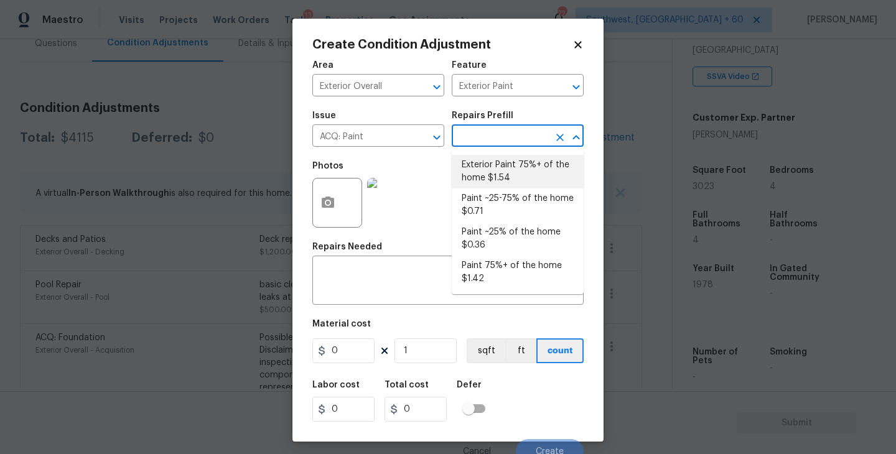
click at [481, 186] on li "Exterior Paint 75%+ of the home $1.54" at bounding box center [518, 172] width 132 height 34
type input "Acquisition"
type textarea "Acquisition Scope: 75%+ of the home exterior will likely require paint"
type input "1.54"
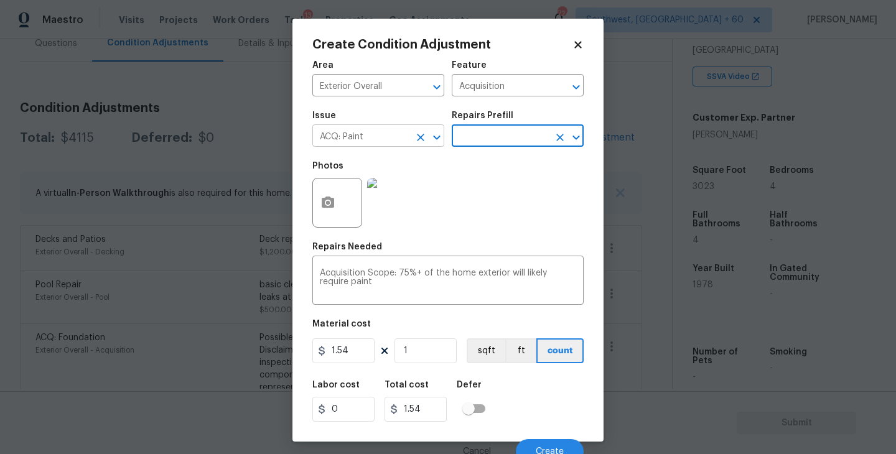
click at [420, 137] on icon "Clear" at bounding box center [420, 137] width 7 height 7
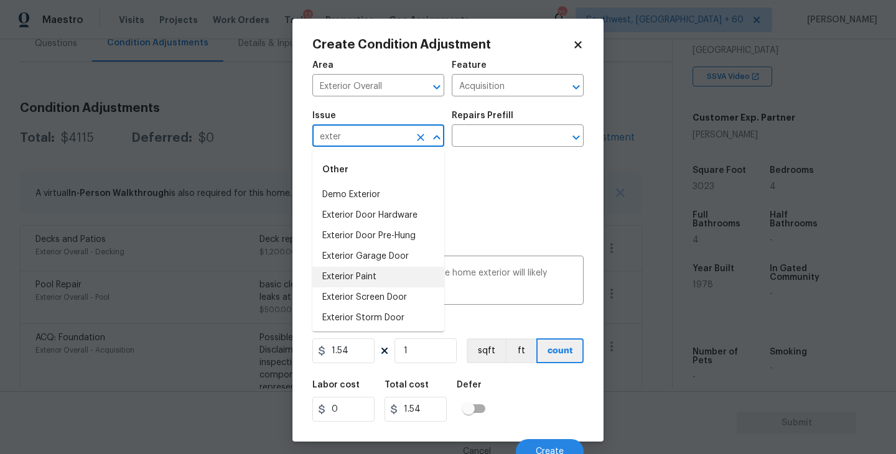
click at [388, 276] on li "Exterior Paint" at bounding box center [378, 277] width 132 height 21
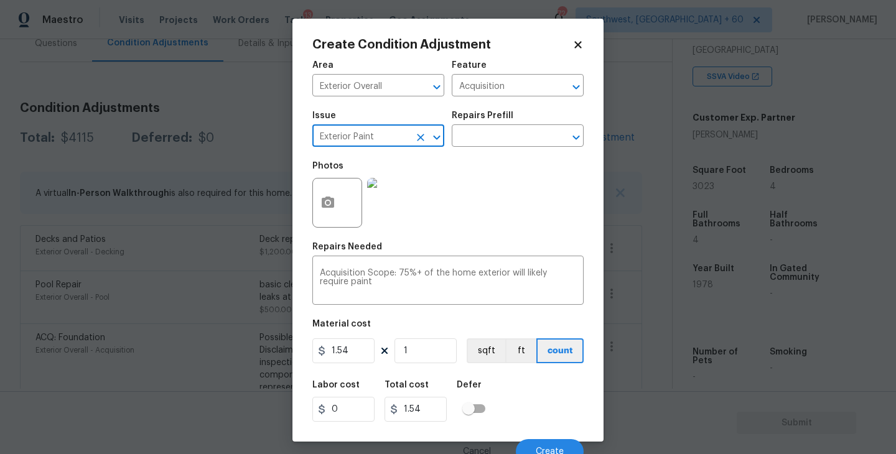
type input "Exterior Paint"
click at [338, 212] on button "button" at bounding box center [328, 203] width 30 height 49
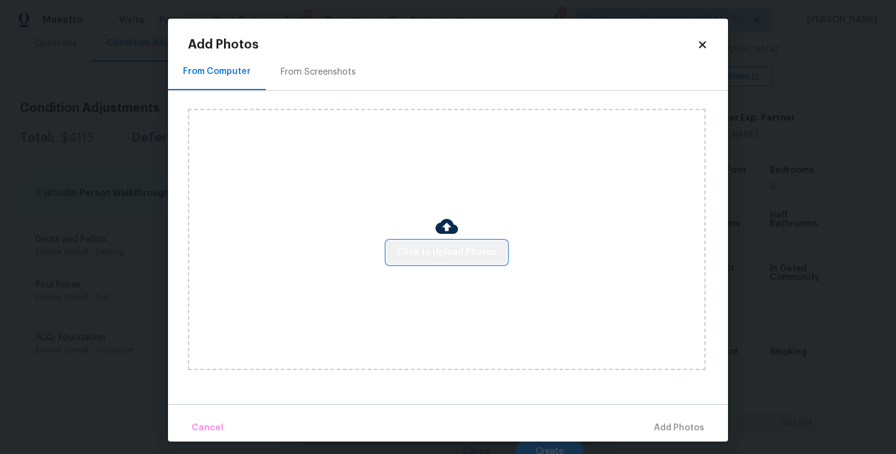
click at [450, 249] on span "Click to Upload Photos" at bounding box center [447, 253] width 100 height 16
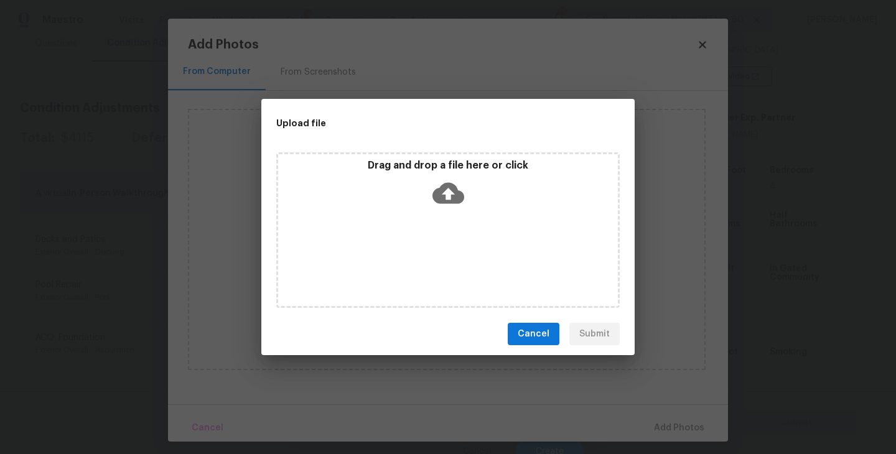
click at [462, 200] on icon at bounding box center [449, 193] width 32 height 21
